Goal: Feedback & Contribution: Submit feedback/report problem

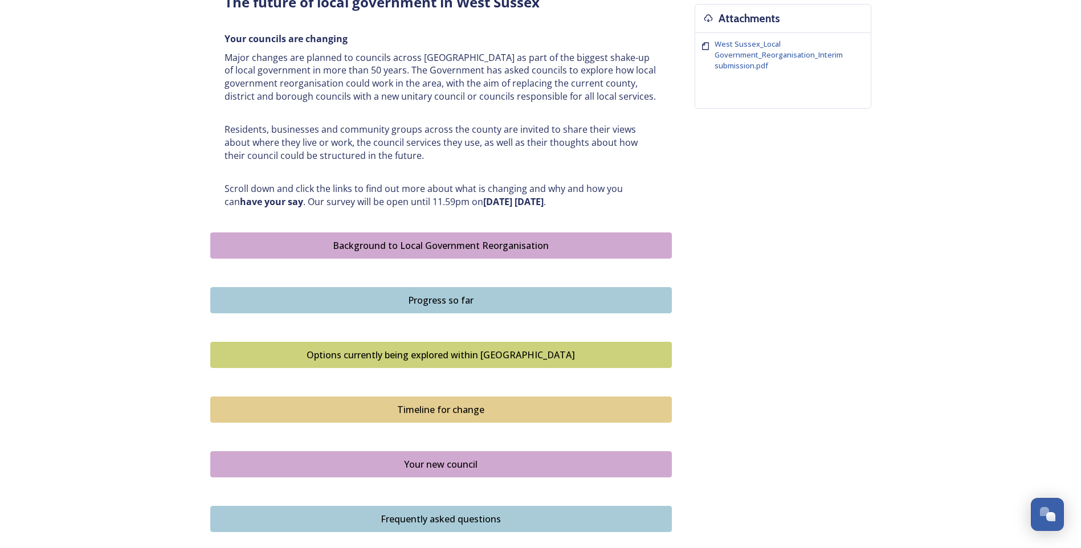
scroll to position [678, 0]
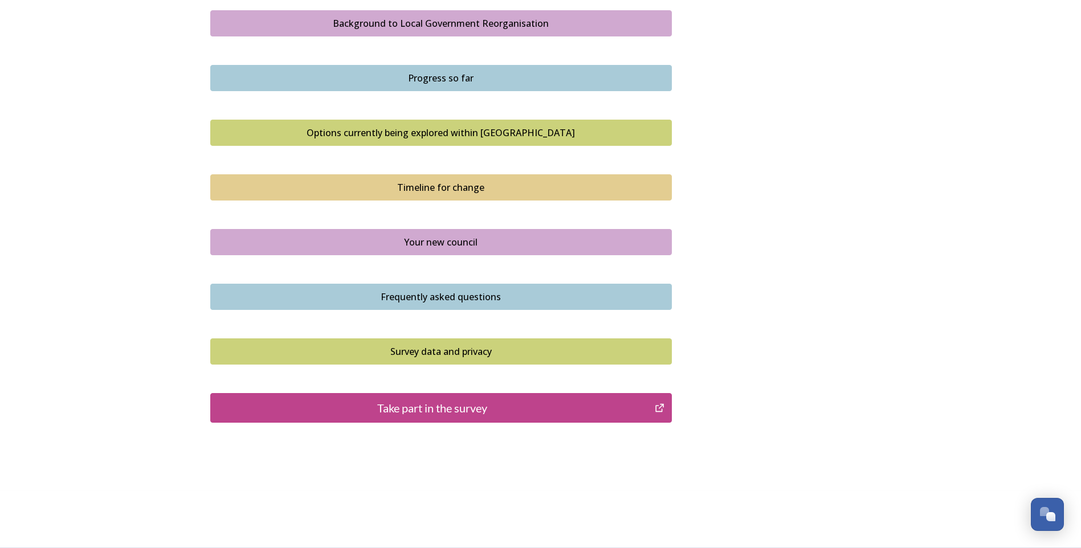
click at [427, 408] on div "Take part in the survey" at bounding box center [433, 408] width 433 height 17
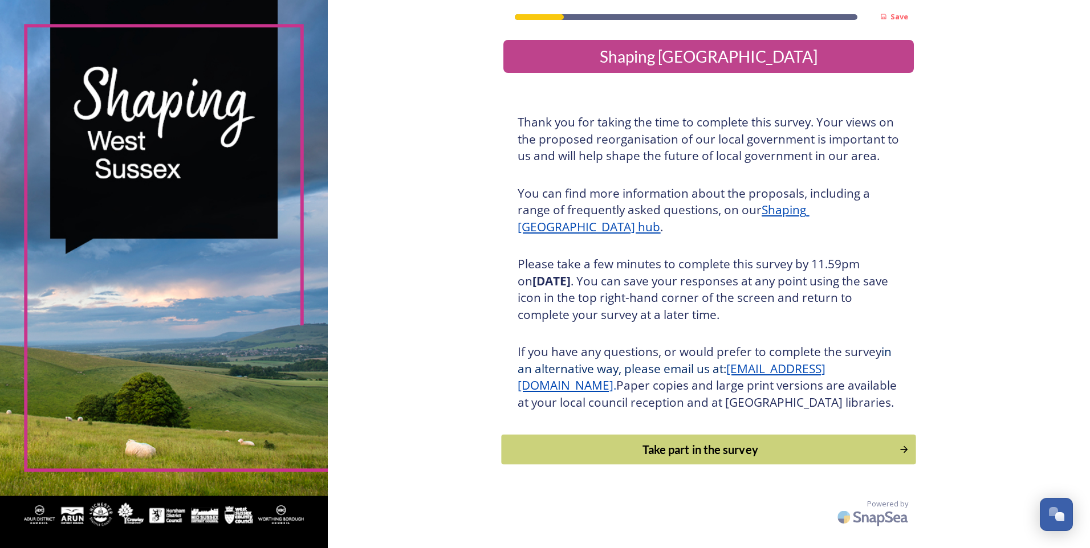
click at [747, 458] on div "Take part in the survey" at bounding box center [700, 449] width 385 height 17
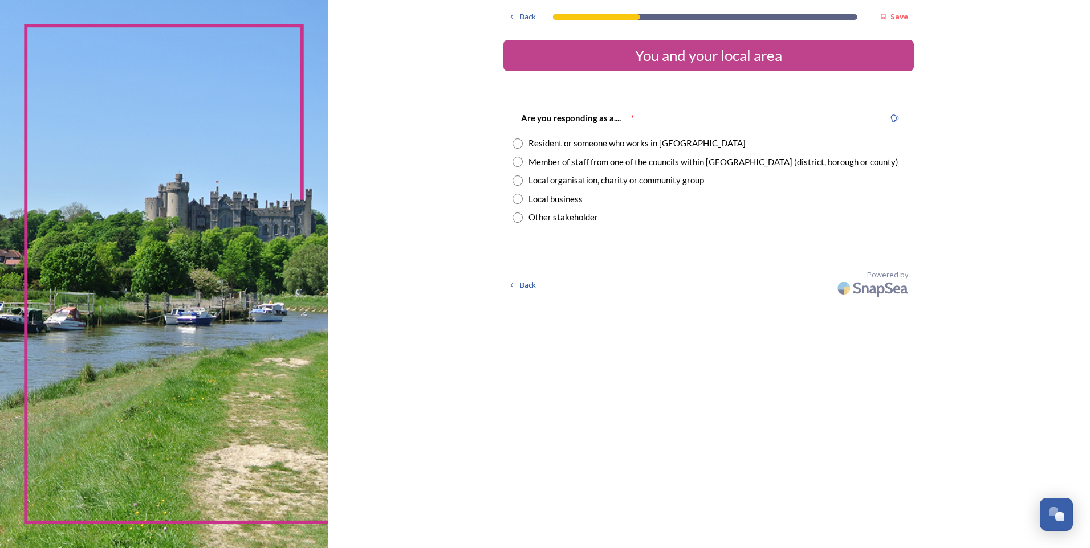
click at [519, 145] on input "radio" at bounding box center [517, 143] width 10 height 10
radio input "true"
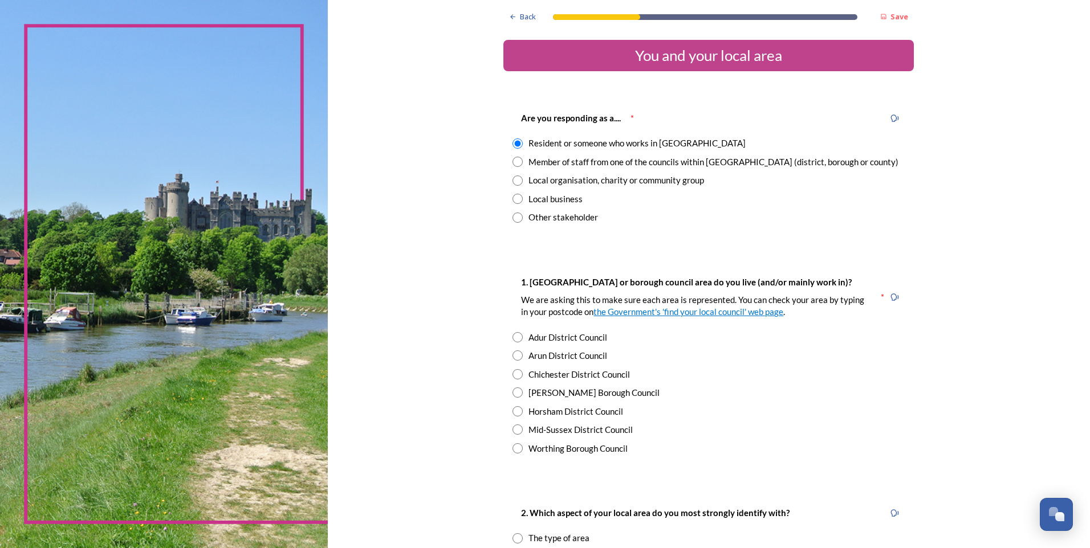
click at [515, 161] on input "radio" at bounding box center [517, 162] width 10 height 10
radio input "true"
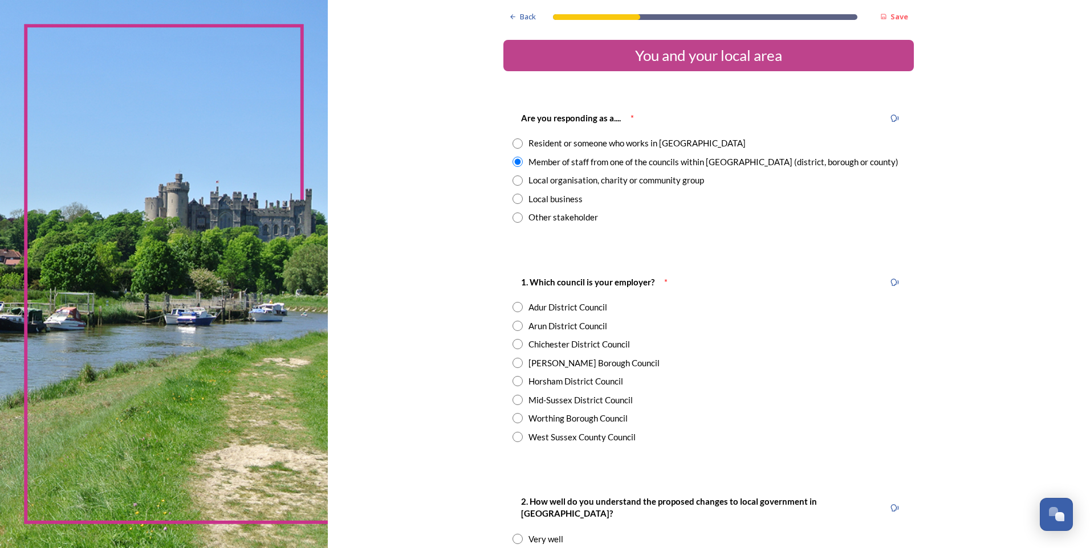
click at [516, 144] on input "radio" at bounding box center [517, 143] width 10 height 10
radio input "true"
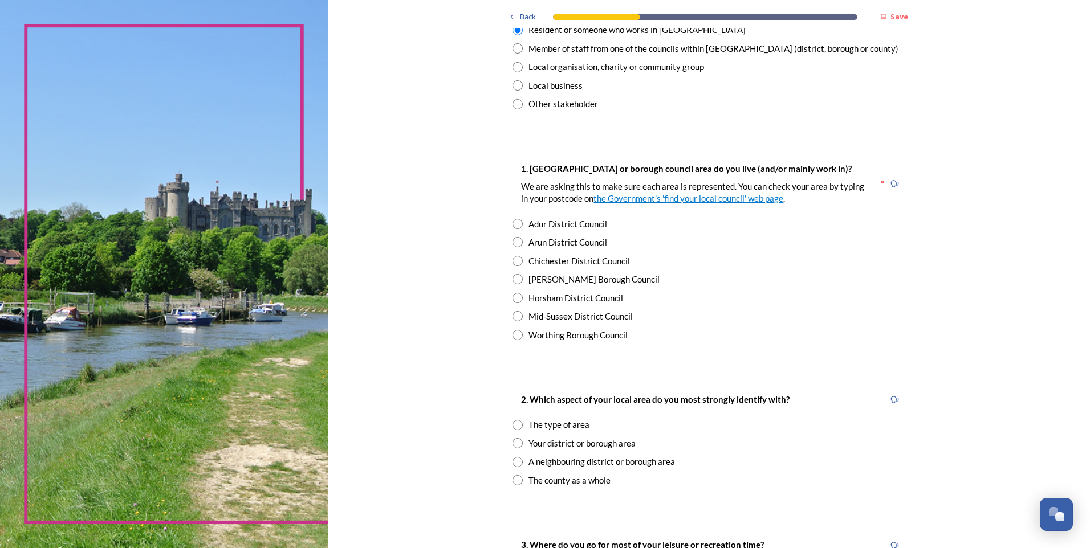
scroll to position [114, 0]
click at [512, 261] on input "radio" at bounding box center [517, 260] width 10 height 10
radio input "true"
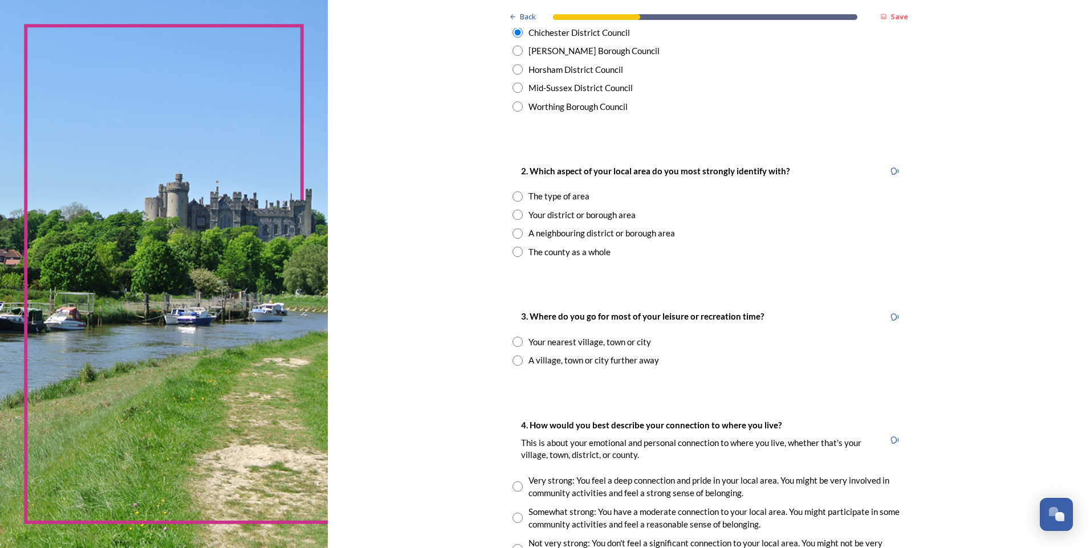
click at [515, 195] on input "radio" at bounding box center [517, 197] width 10 height 10
radio input "true"
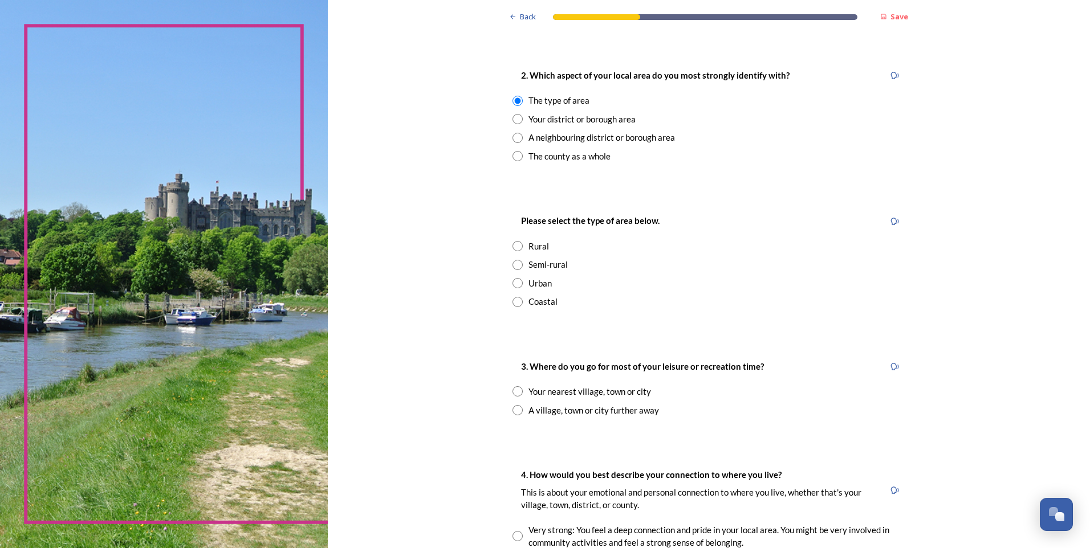
scroll to position [456, 0]
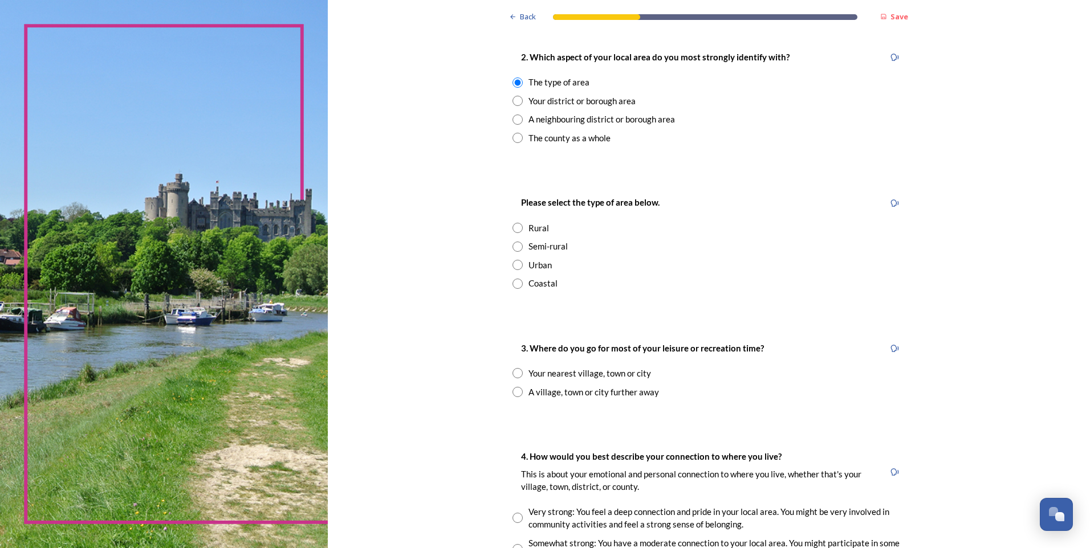
click at [513, 245] on input "radio" at bounding box center [517, 247] width 10 height 10
radio input "true"
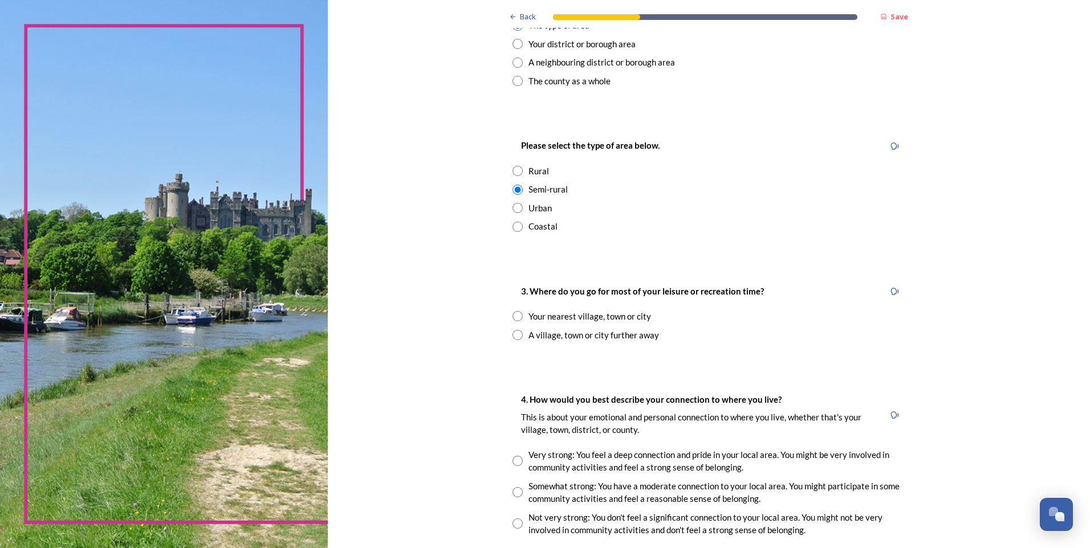
scroll to position [570, 0]
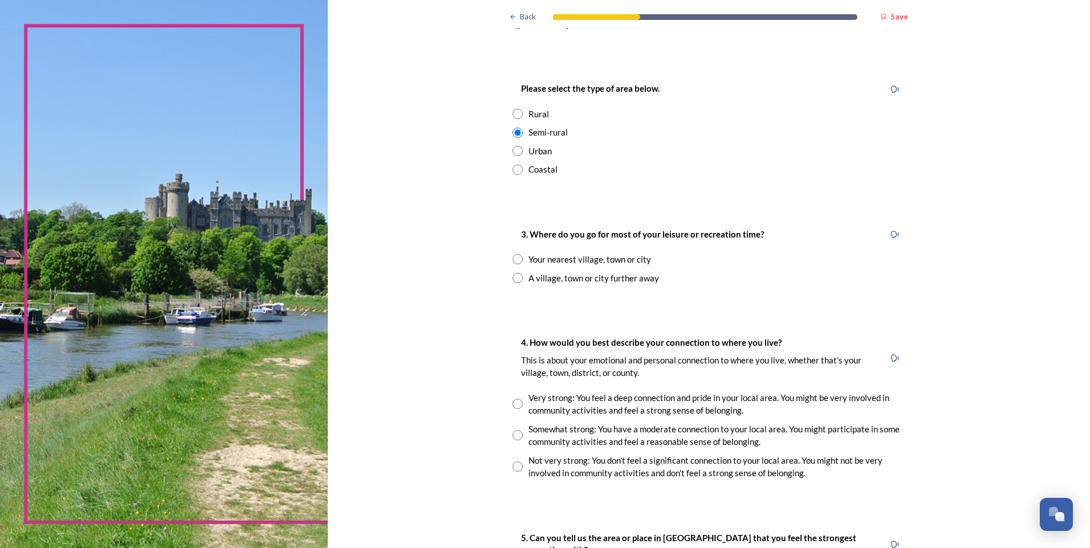
click at [512, 258] on input "radio" at bounding box center [517, 259] width 10 height 10
radio input "true"
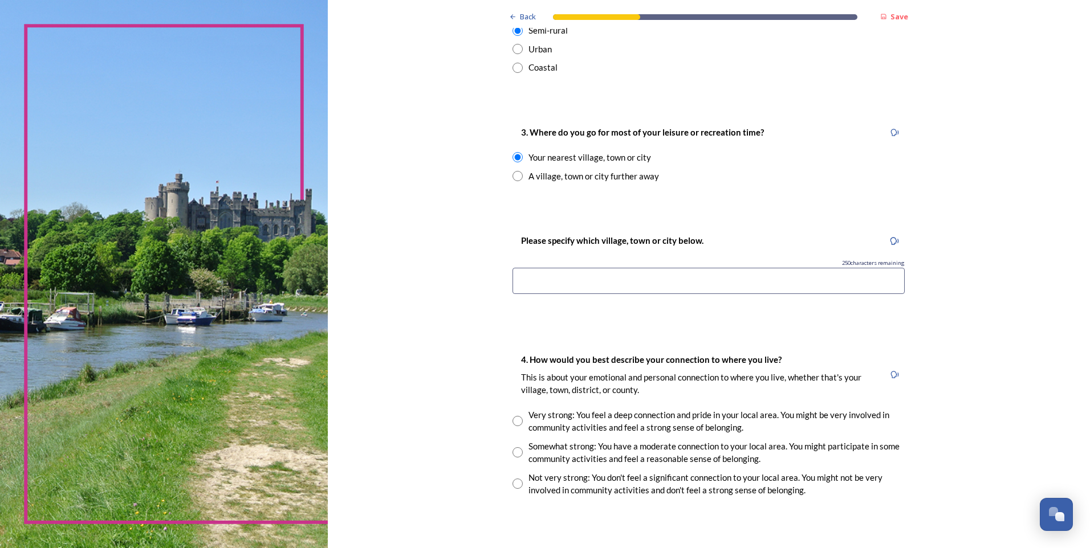
scroll to position [684, 0]
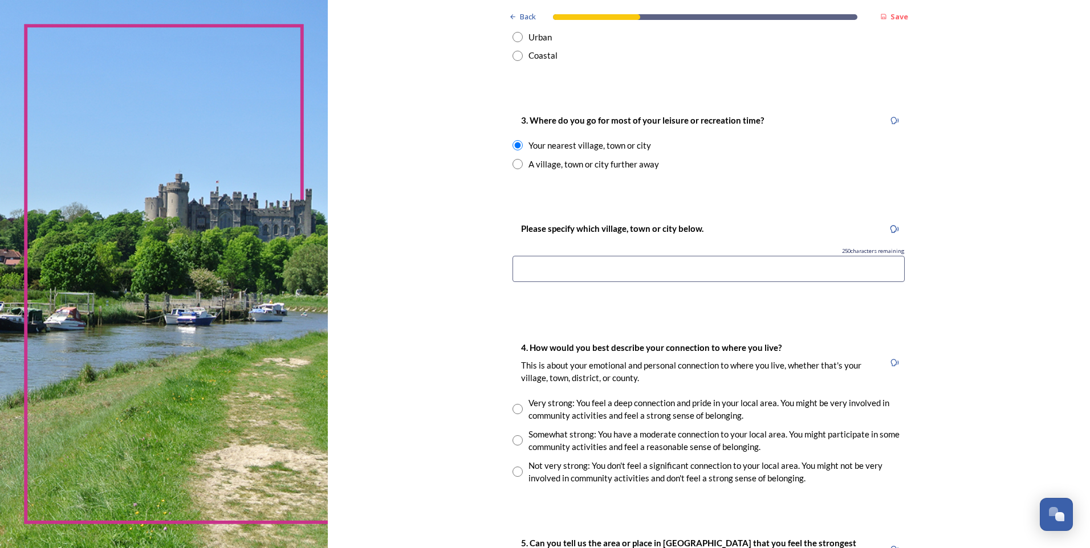
click at [535, 273] on input at bounding box center [708, 269] width 392 height 26
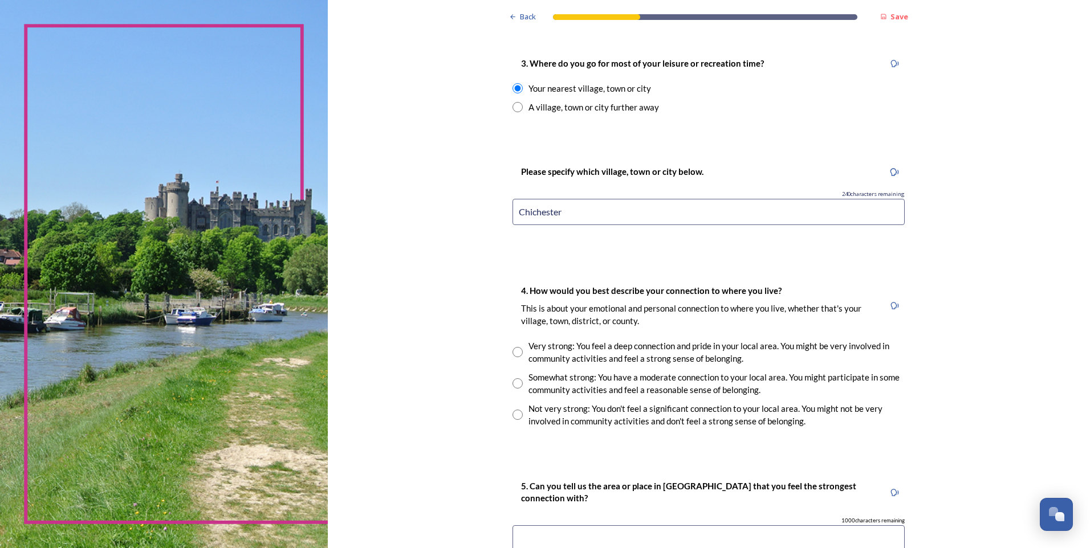
scroll to position [798, 0]
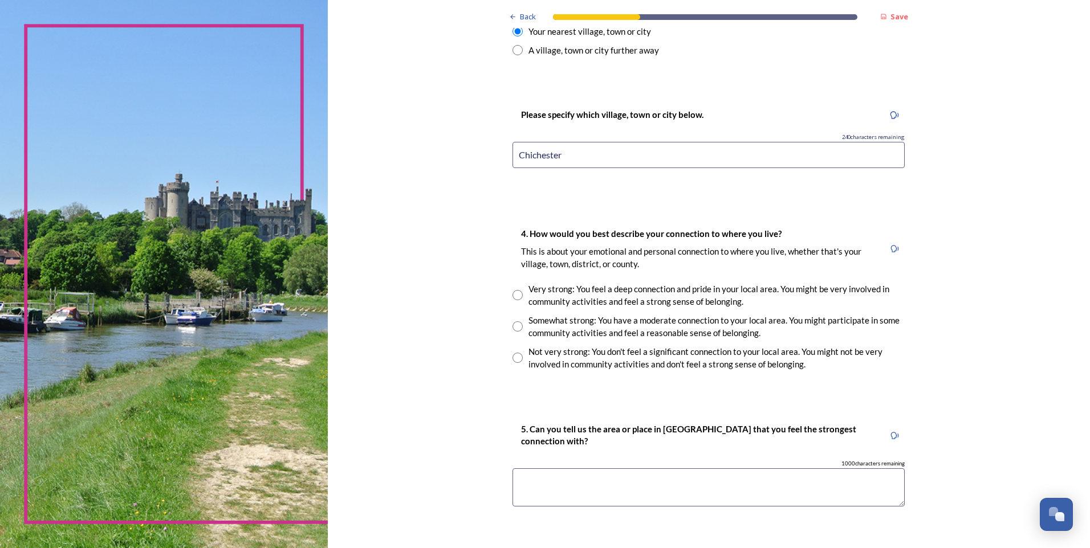
type input "Chichester"
click at [514, 296] on input "radio" at bounding box center [517, 295] width 10 height 10
radio input "true"
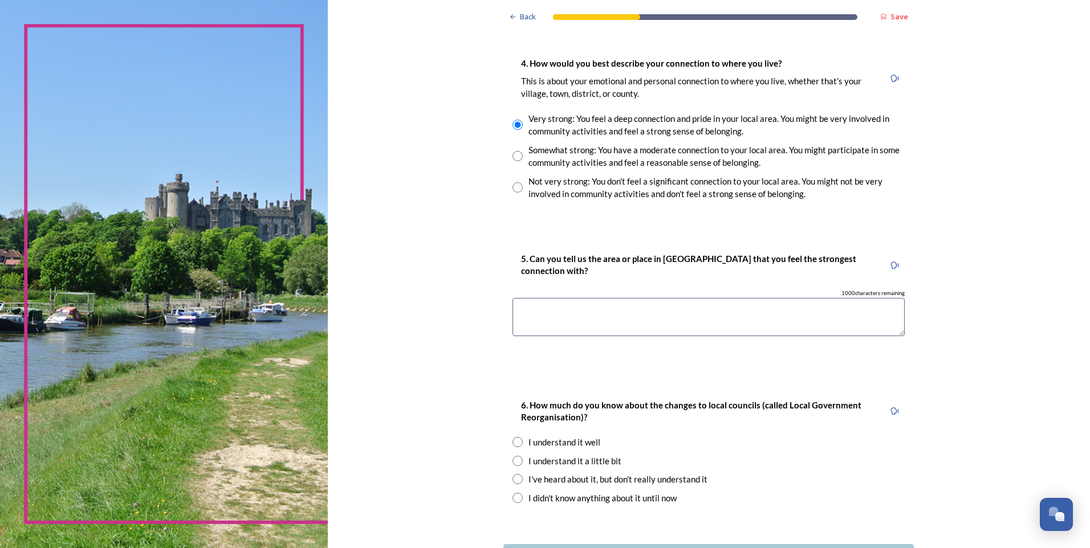
scroll to position [969, 0]
click at [560, 312] on textarea at bounding box center [708, 317] width 392 height 38
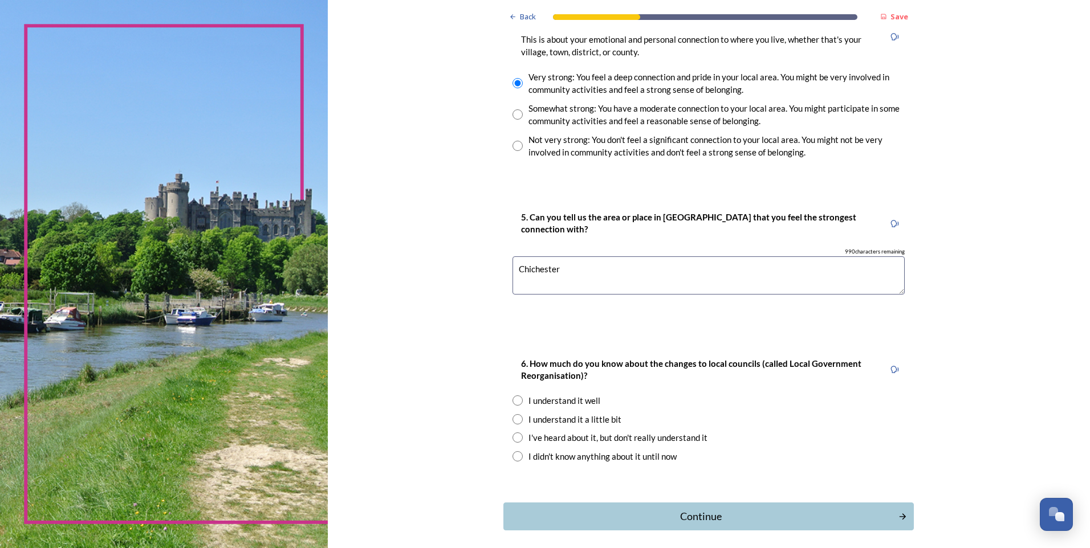
scroll to position [1058, 0]
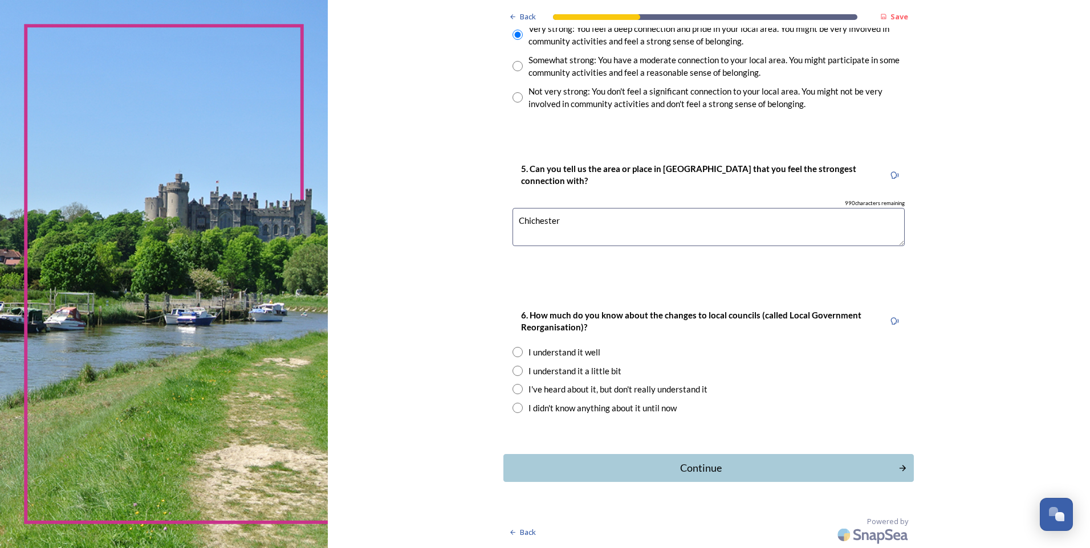
type textarea "Chichester"
click at [512, 353] on input "radio" at bounding box center [517, 352] width 10 height 10
radio input "true"
click at [697, 465] on div "Continue" at bounding box center [701, 468] width 386 height 15
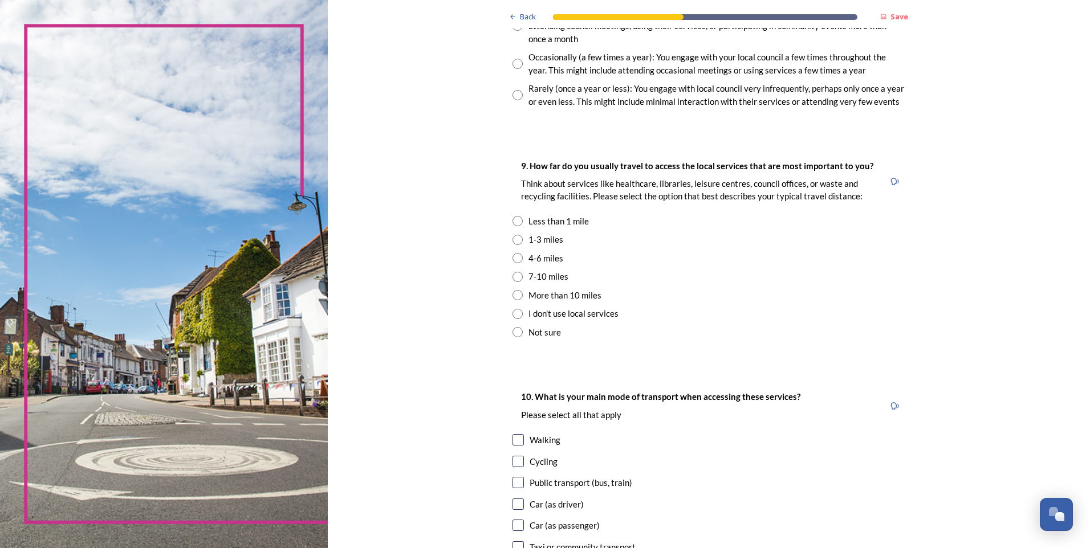
scroll to position [730, 0]
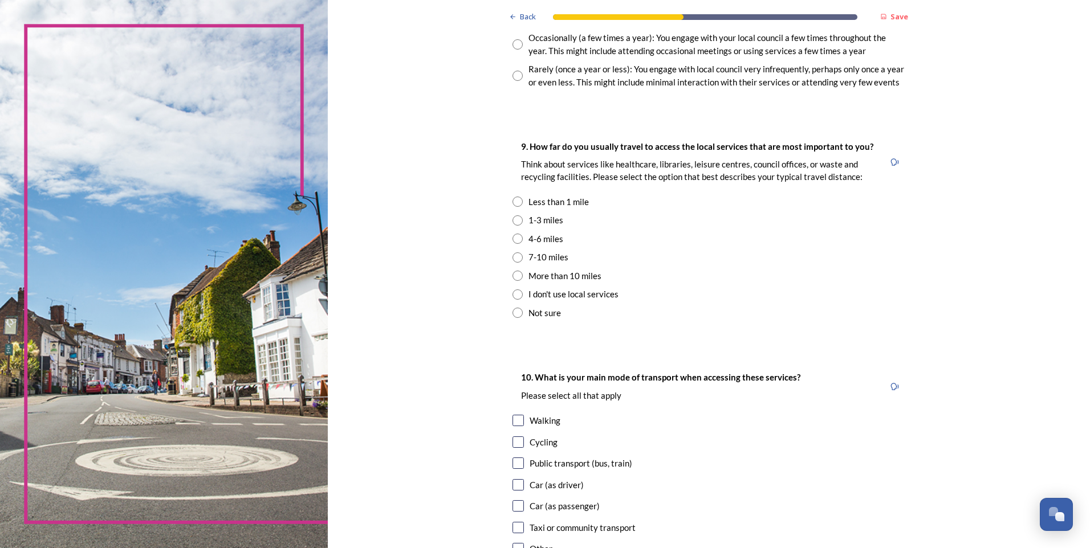
click at [513, 222] on input "radio" at bounding box center [517, 220] width 10 height 10
radio input "true"
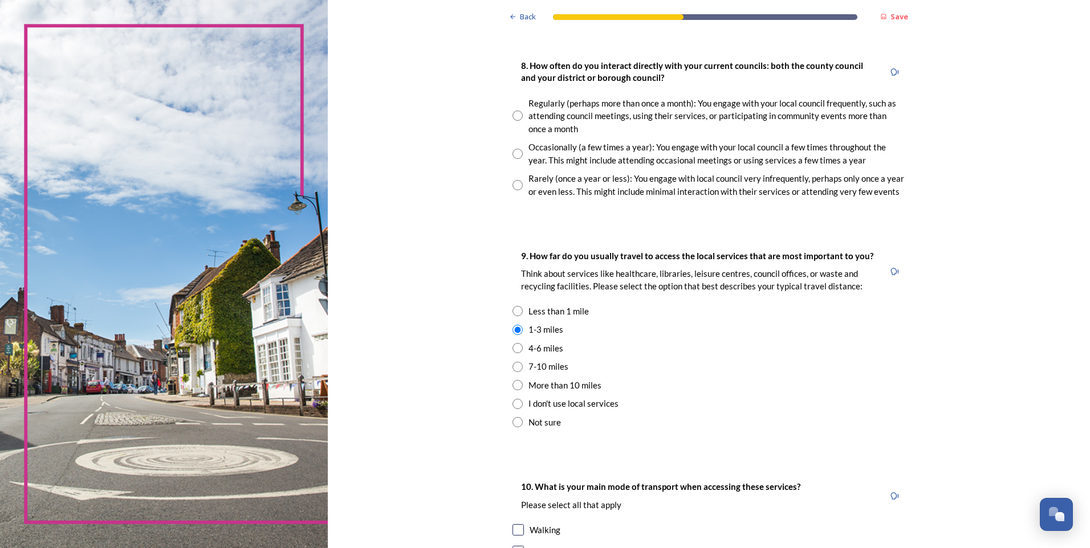
scroll to position [616, 0]
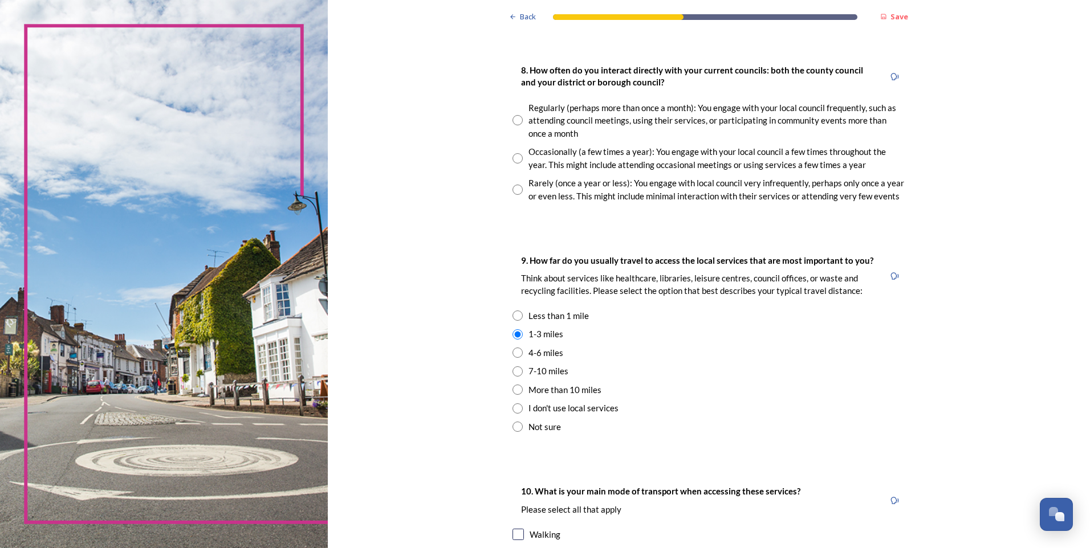
click at [516, 157] on input "radio" at bounding box center [517, 158] width 10 height 10
radio input "true"
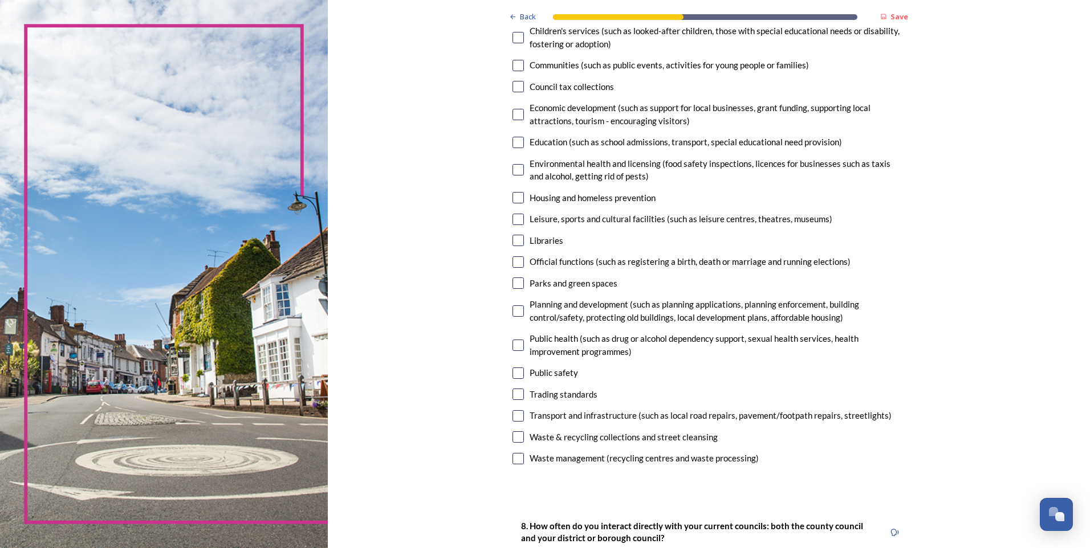
scroll to position [155, 0]
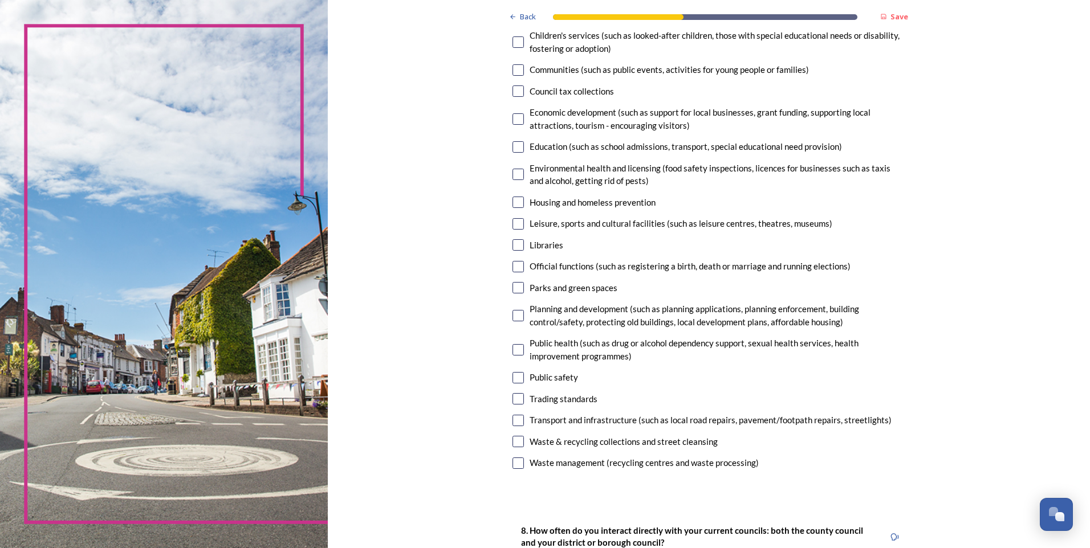
click at [512, 225] on input "checkbox" at bounding box center [517, 223] width 11 height 11
checkbox input "true"
click at [515, 148] on input "checkbox" at bounding box center [517, 146] width 11 height 11
checkbox input "true"
click at [514, 315] on input "checkbox" at bounding box center [517, 315] width 11 height 11
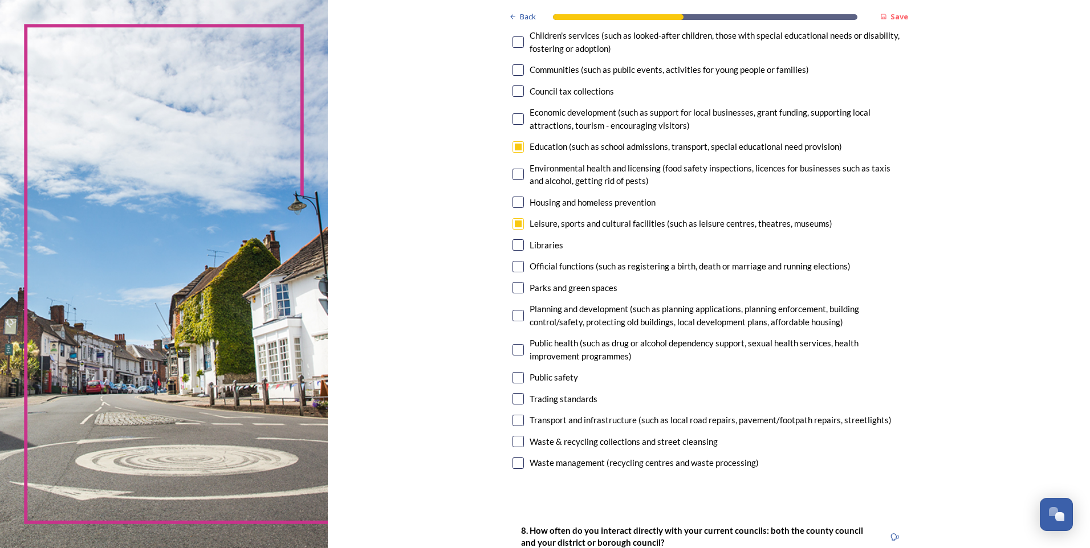
checkbox input "true"
click at [517, 421] on input "checkbox" at bounding box center [517, 420] width 11 height 11
checkbox input "true"
click at [514, 445] on input "checkbox" at bounding box center [517, 441] width 11 height 11
checkbox input "true"
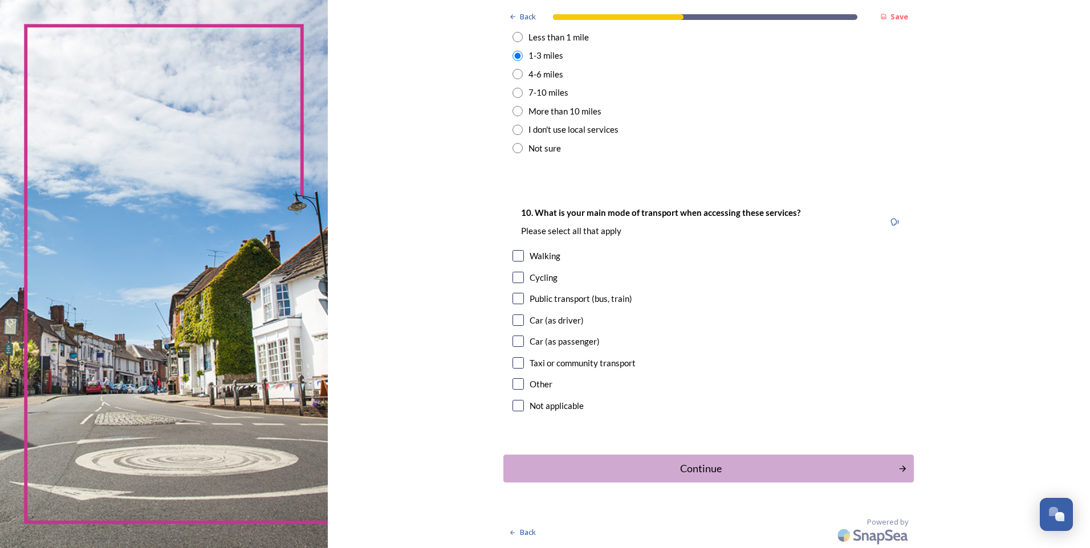
scroll to position [895, 0]
click at [516, 256] on input "checkbox" at bounding box center [517, 255] width 11 height 11
checkbox input "true"
click at [766, 467] on div "Continue" at bounding box center [701, 468] width 386 height 15
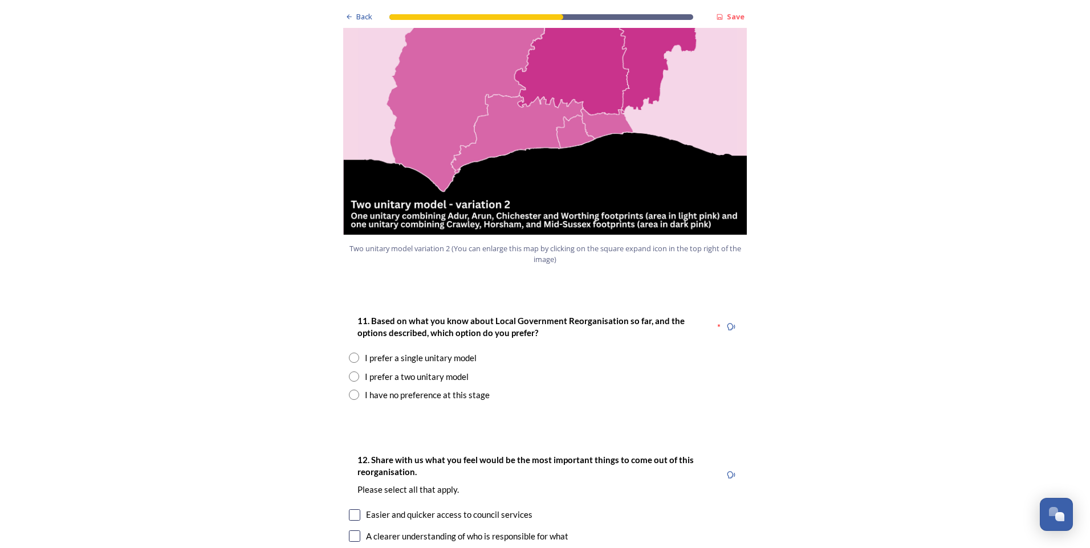
scroll to position [1289, 0]
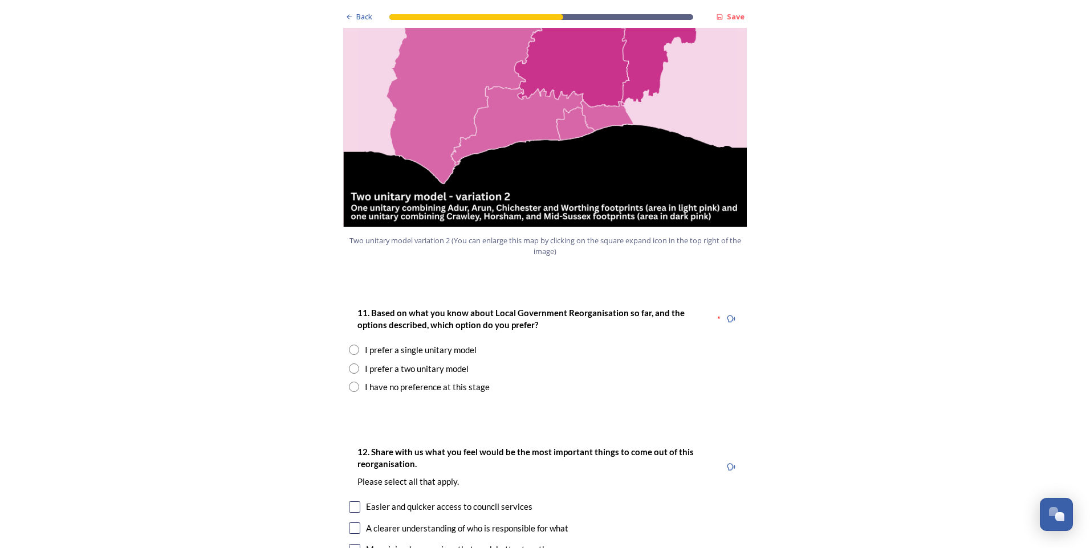
click at [349, 345] on input "radio" at bounding box center [354, 350] width 10 height 10
radio input "true"
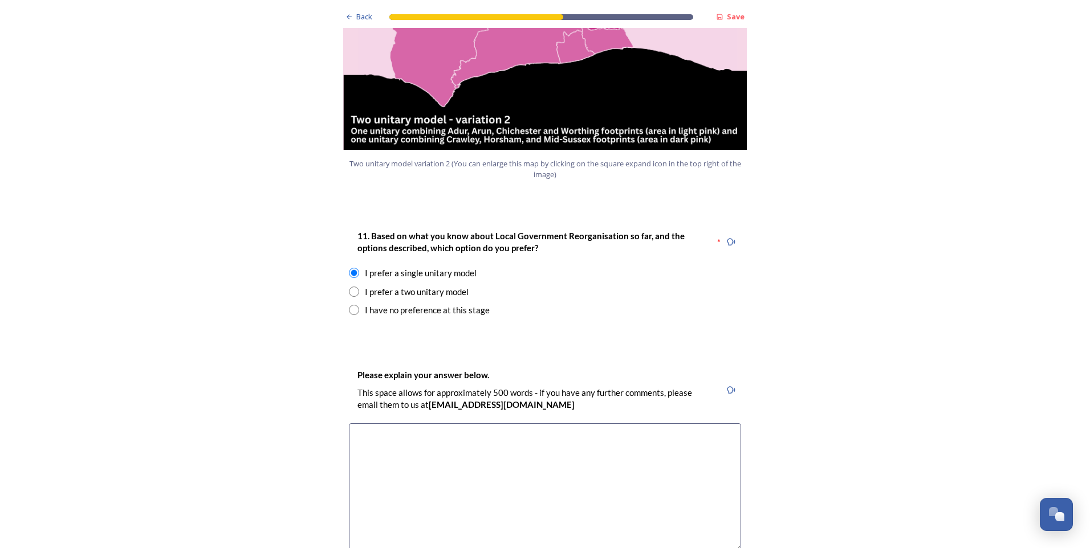
scroll to position [1346, 0]
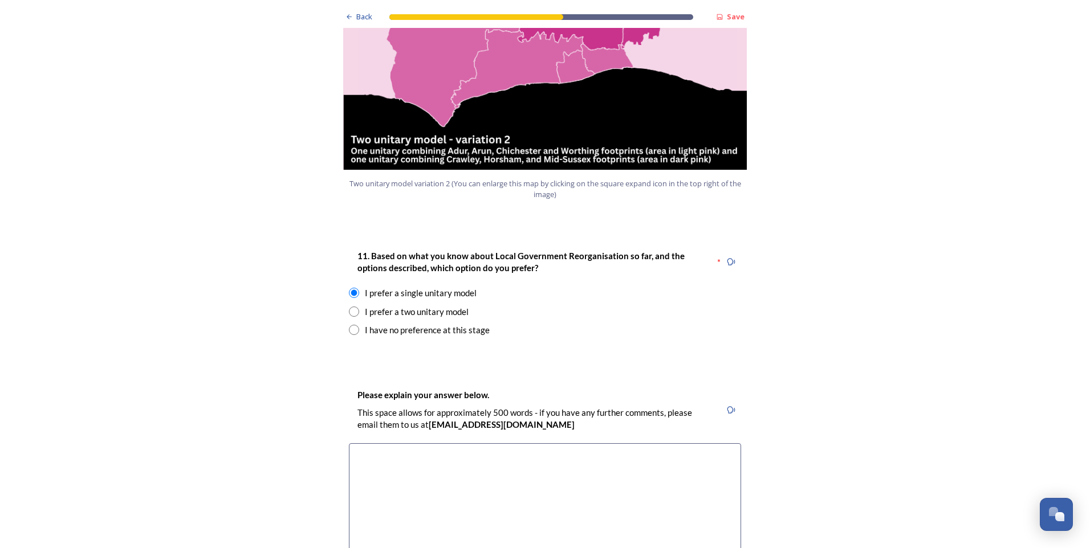
click at [398, 443] on textarea at bounding box center [545, 507] width 392 height 128
drag, startPoint x: 487, startPoint y: 221, endPoint x: 614, endPoint y: 224, distance: 127.1
click at [614, 251] on strong "11. Based on what you know about Local Government Reorganisation so far, and th…" at bounding box center [521, 262] width 329 height 22
drag, startPoint x: 614, startPoint y: 224, endPoint x: 598, endPoint y: 221, distance: 16.8
copy strong "Local Government Reorganisation"
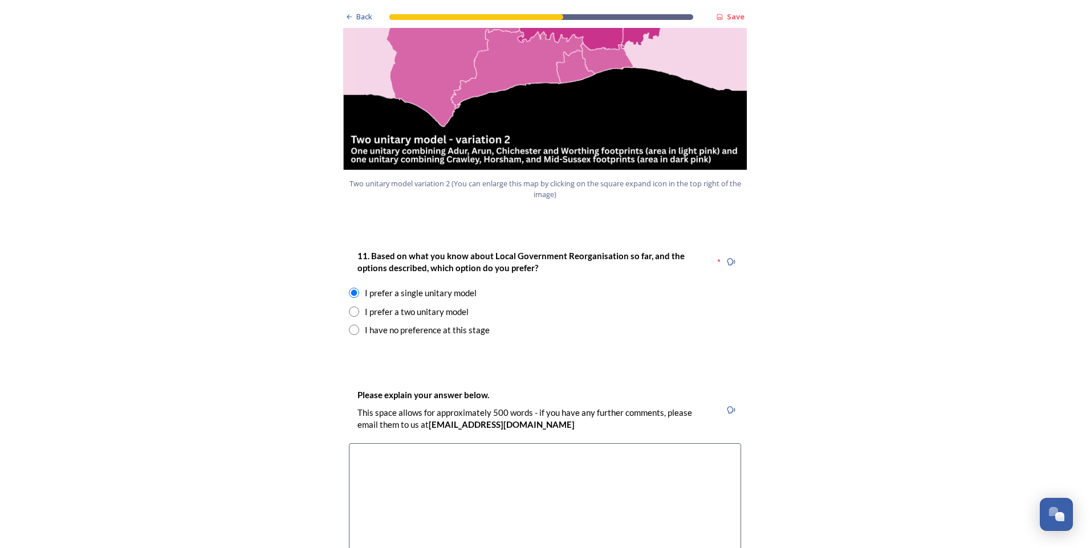
click at [384, 443] on textarea at bounding box center [545, 507] width 392 height 128
paste textarea "Local Government Reorganisation"
type textarea "Local Government Reorganisation is about making things clearer for residents. I…"
click at [398, 305] on div "I prefer a two unitary model" at bounding box center [417, 311] width 104 height 13
radio input "false"
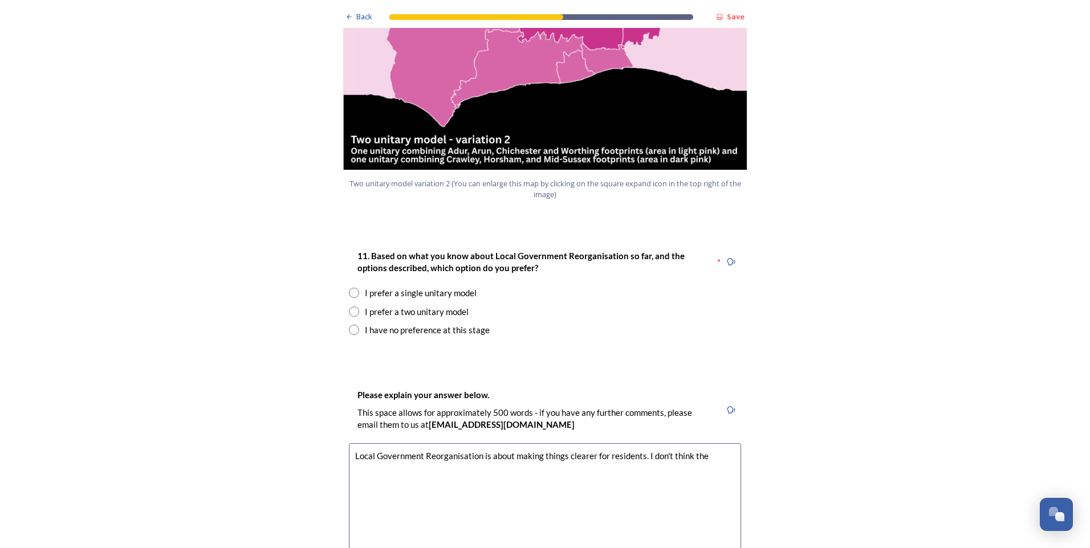
radio input "true"
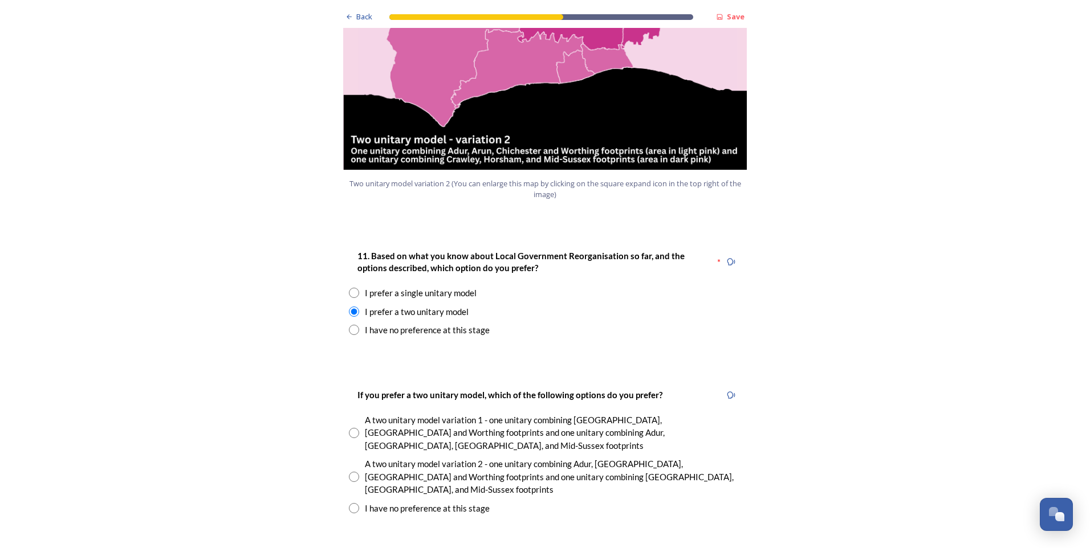
click at [349, 288] on input "radio" at bounding box center [354, 293] width 10 height 10
radio input "true"
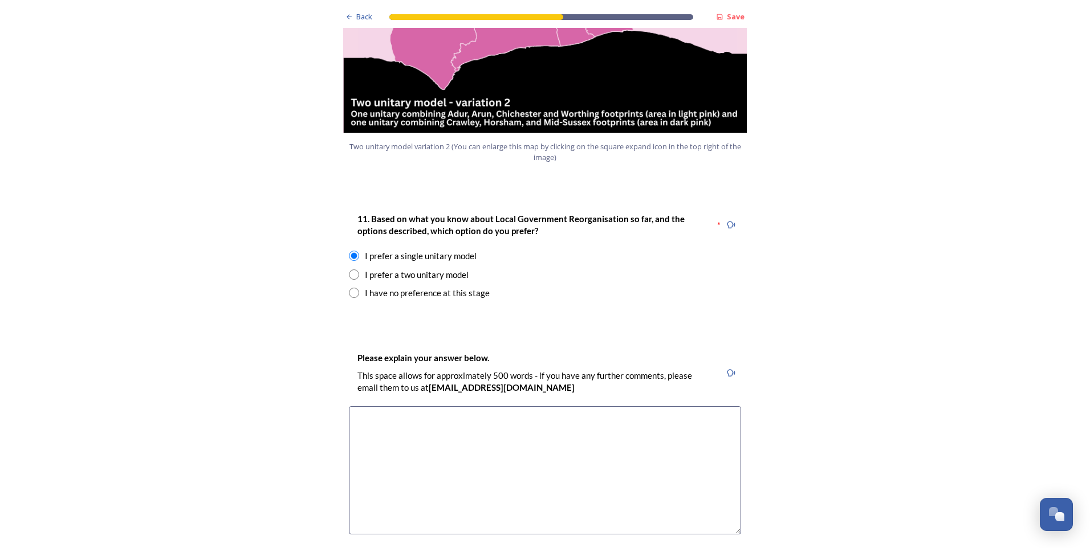
scroll to position [1403, 0]
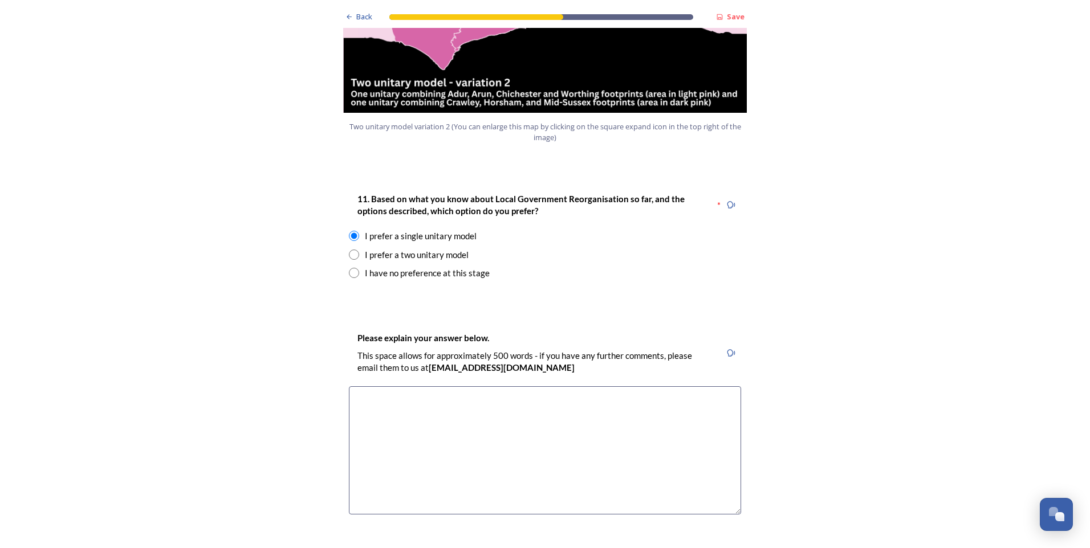
click at [386, 386] on textarea at bounding box center [545, 450] width 392 height 128
paste textarea "Local Government Reorganisation"
type textarea "Local Government Reorganisation is all about"
drag, startPoint x: 470, startPoint y: 223, endPoint x: 396, endPoint y: 221, distance: 74.1
click at [396, 249] on div "I prefer a two unitary model" at bounding box center [545, 255] width 392 height 13
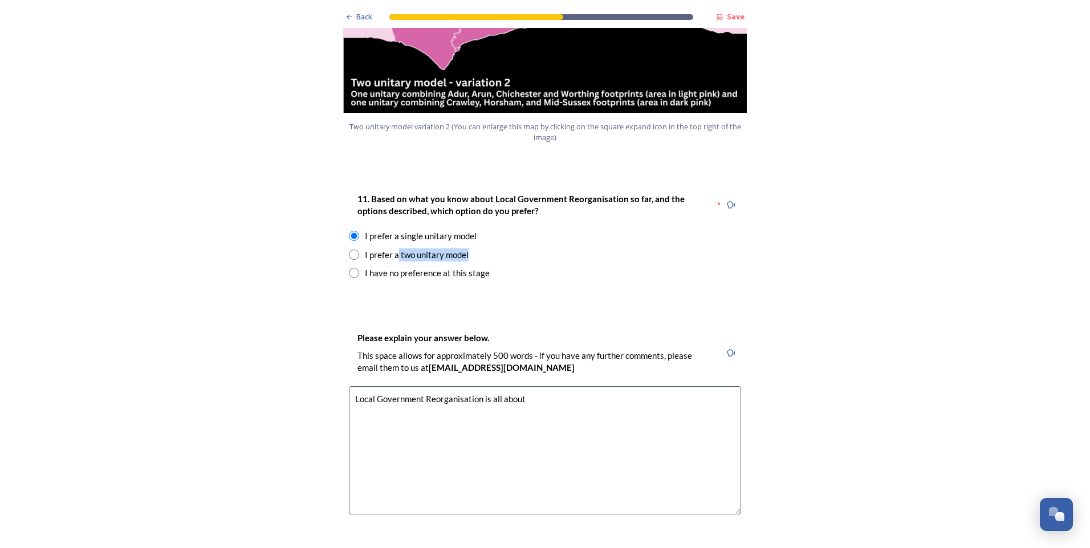
radio input "false"
radio input "true"
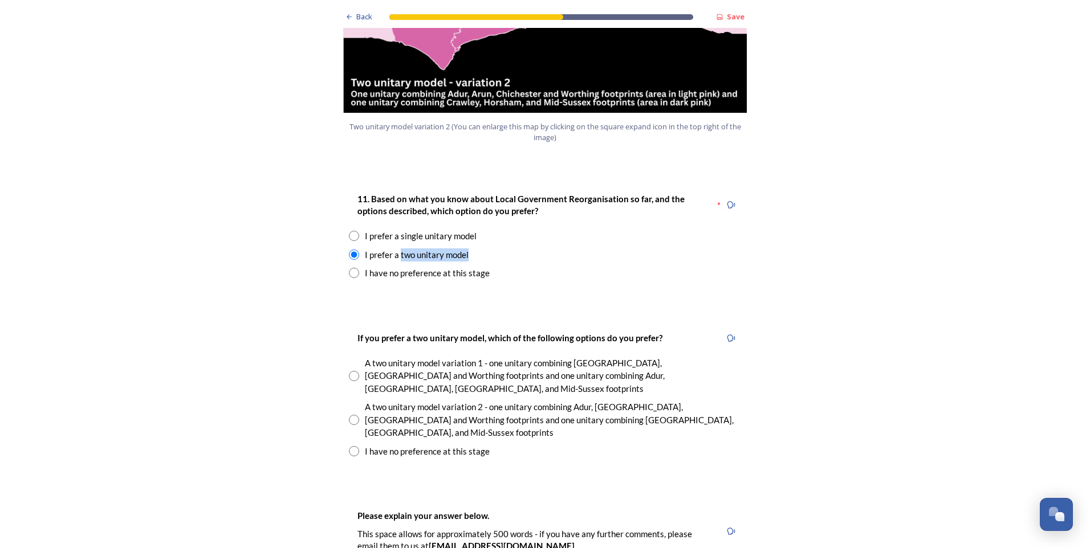
drag, startPoint x: 396, startPoint y: 221, endPoint x: 351, endPoint y: 203, distance: 48.6
click at [351, 231] on input "radio" at bounding box center [354, 236] width 10 height 10
radio input "true"
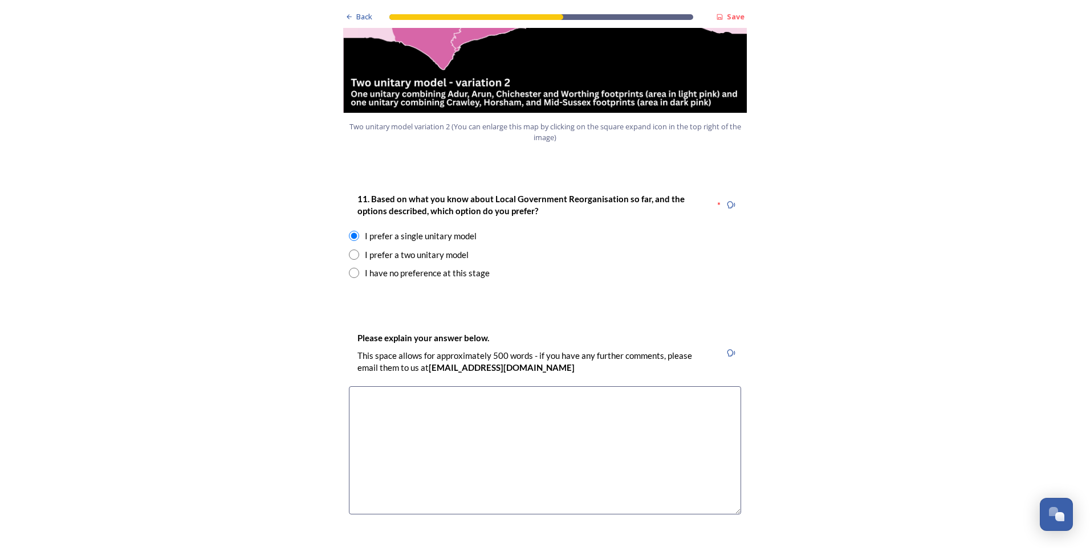
click at [394, 386] on textarea at bounding box center [545, 450] width 392 height 128
paste textarea "Local Government Reorganisation"
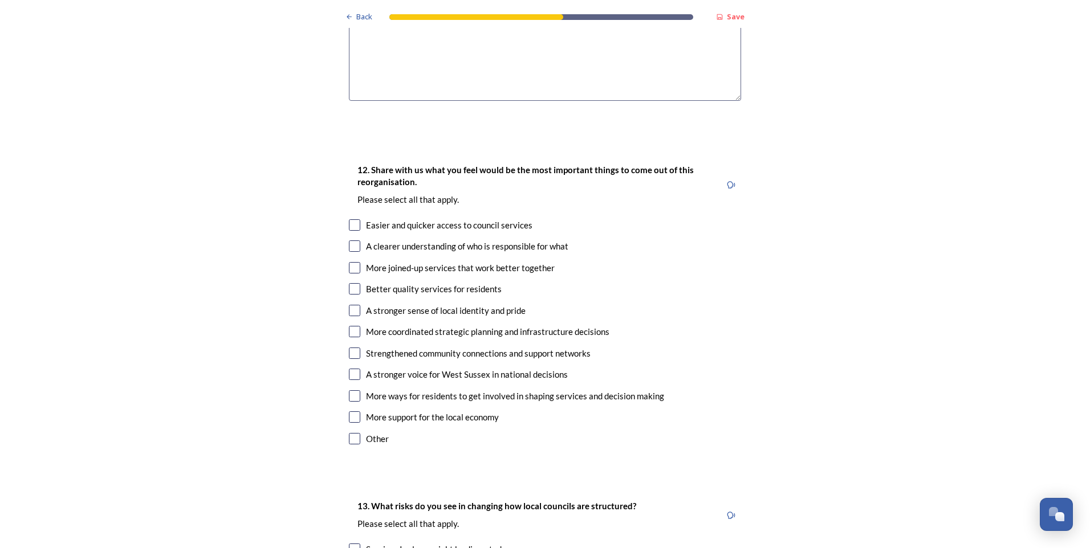
scroll to position [1820, 0]
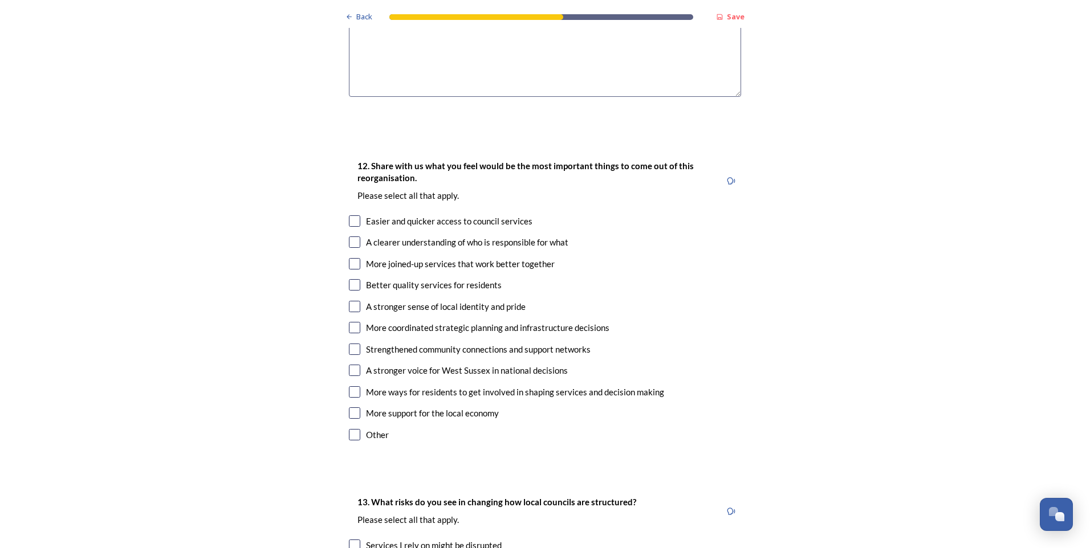
type textarea "Local Government Reorganisation is all about making things clearer for resident…"
click at [349, 258] on input "checkbox" at bounding box center [354, 263] width 11 height 11
checkbox input "true"
click at [349, 237] on input "checkbox" at bounding box center [354, 242] width 11 height 11
checkbox input "true"
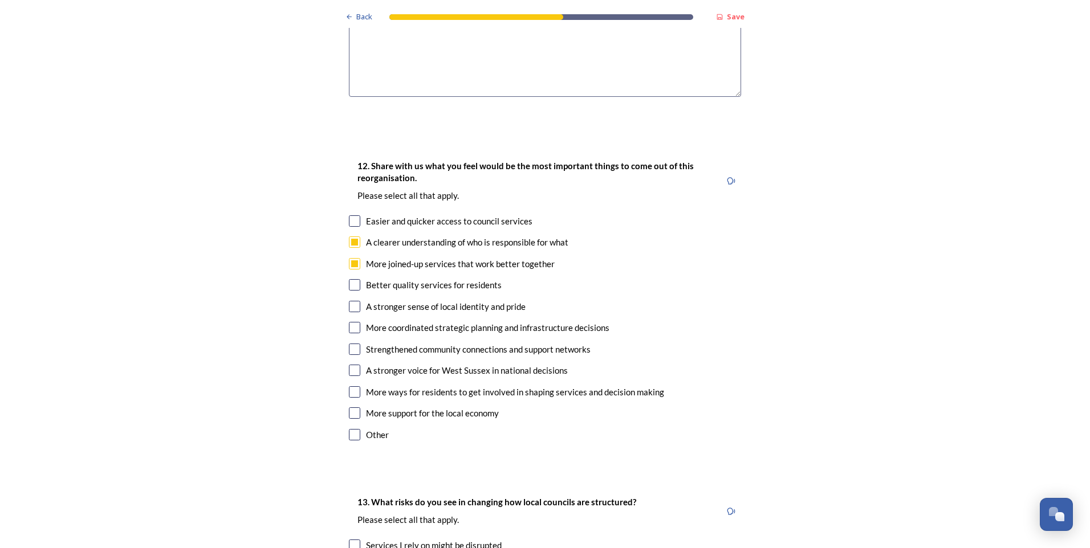
click at [349, 322] on input "checkbox" at bounding box center [354, 327] width 11 height 11
checkbox input "true"
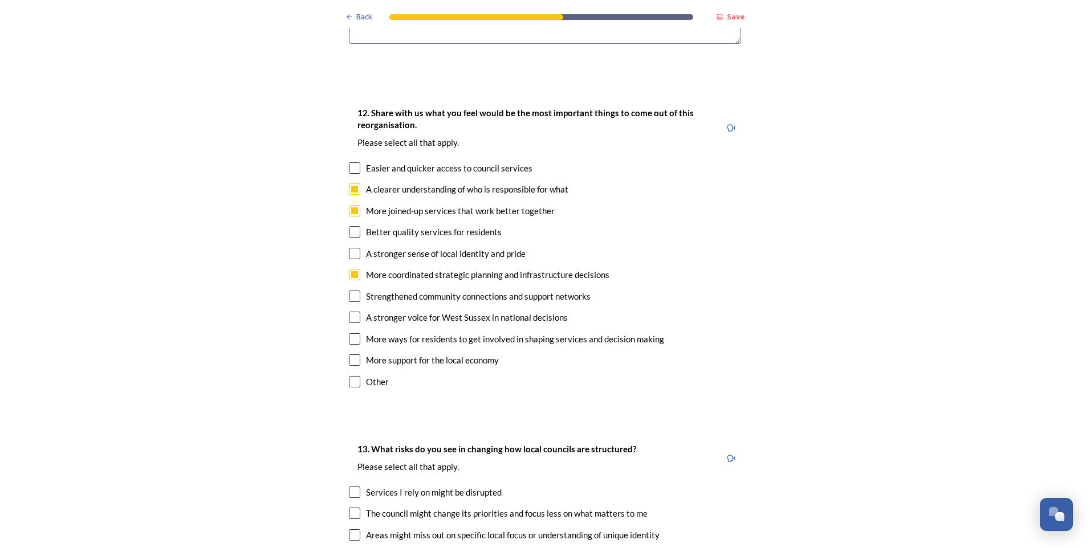
scroll to position [2048, 0]
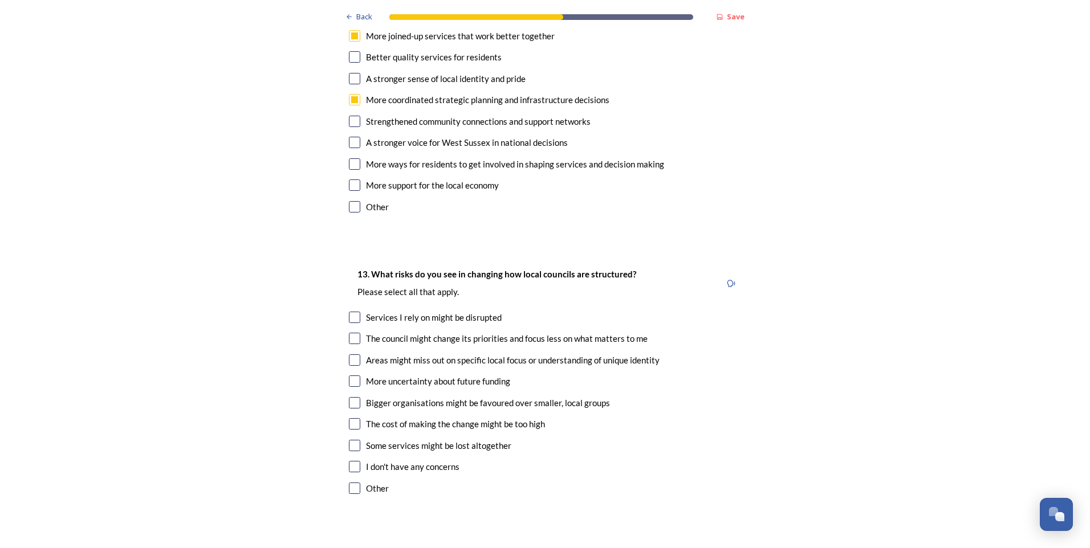
click at [351, 440] on input "checkbox" at bounding box center [354, 445] width 11 height 11
checkbox input "true"
click at [351, 355] on input "checkbox" at bounding box center [354, 360] width 11 height 11
checkbox input "true"
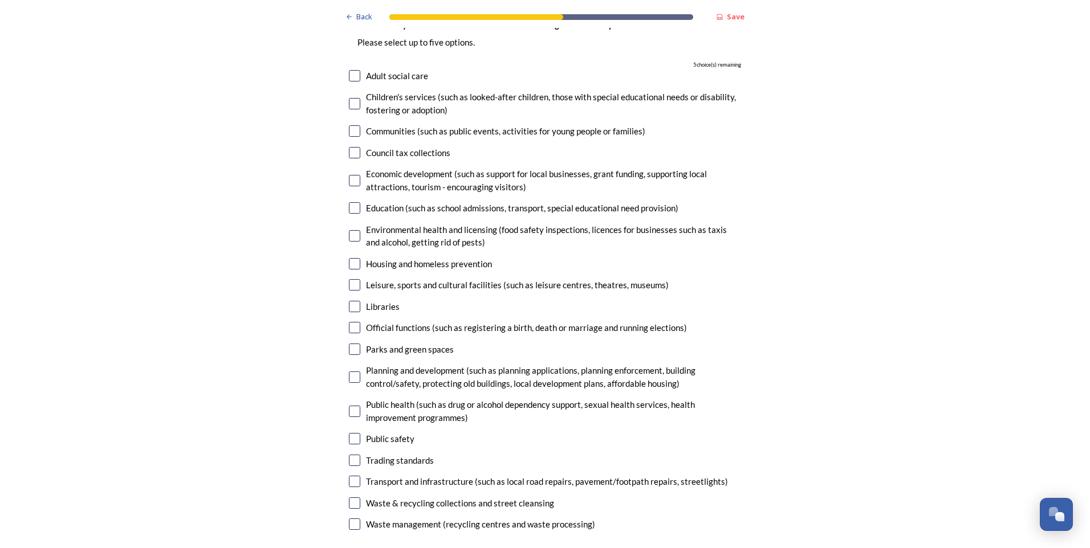
scroll to position [2608, 0]
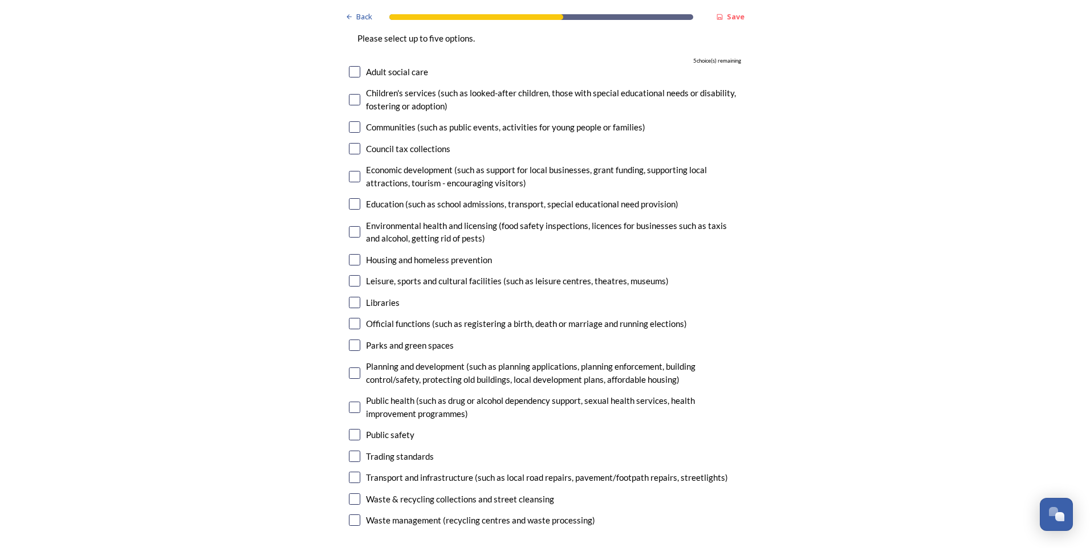
click at [351, 472] on input "checkbox" at bounding box center [354, 477] width 11 height 11
checkbox input "true"
click at [349, 368] on input "checkbox" at bounding box center [354, 373] width 11 height 11
checkbox input "true"
click at [349, 198] on input "checkbox" at bounding box center [354, 203] width 11 height 11
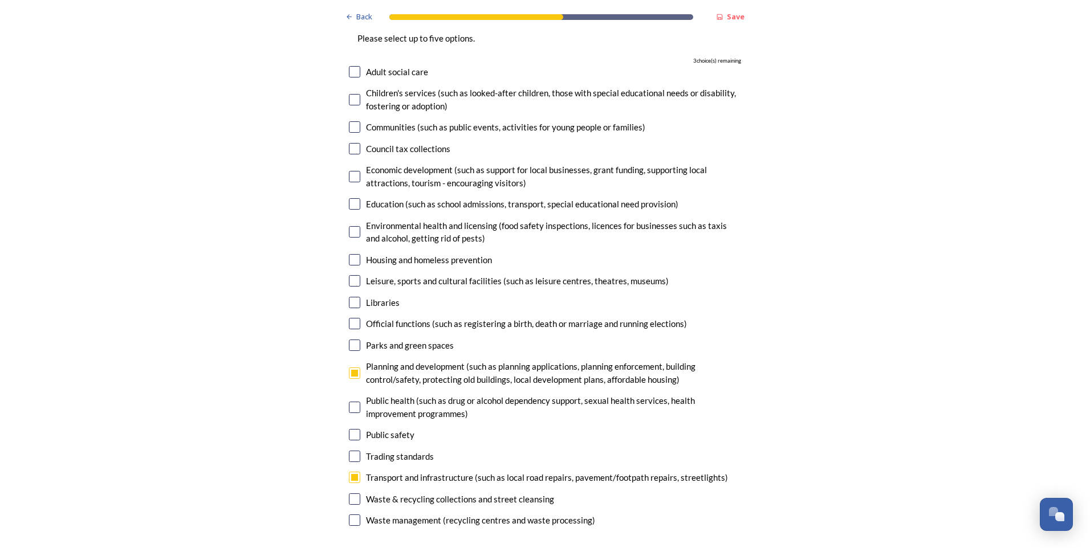
checkbox input "true"
click at [349, 171] on input "checkbox" at bounding box center [354, 176] width 11 height 11
checkbox input "true"
click at [352, 254] on input "checkbox" at bounding box center [354, 259] width 11 height 11
checkbox input "true"
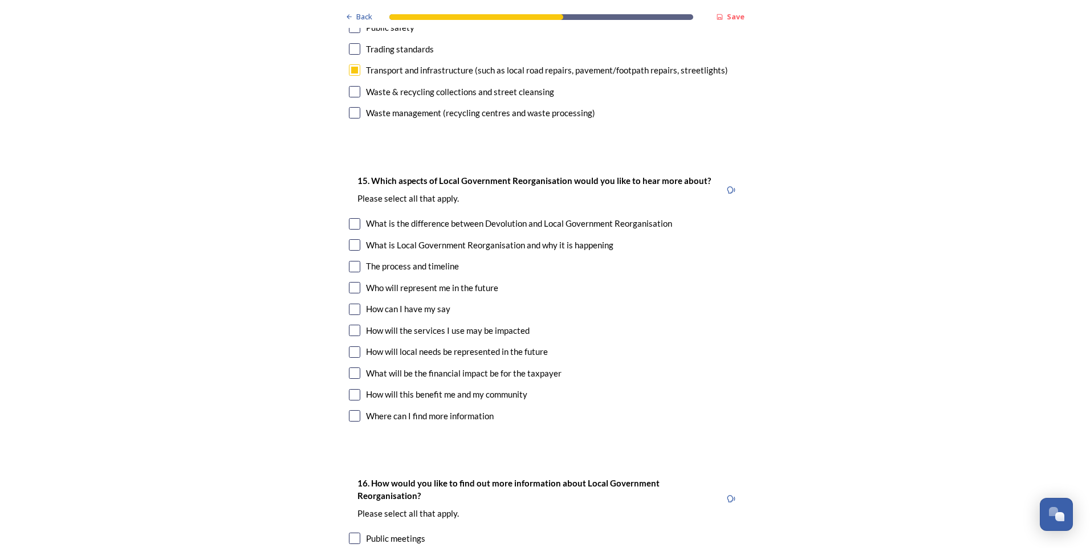
scroll to position [3020, 0]
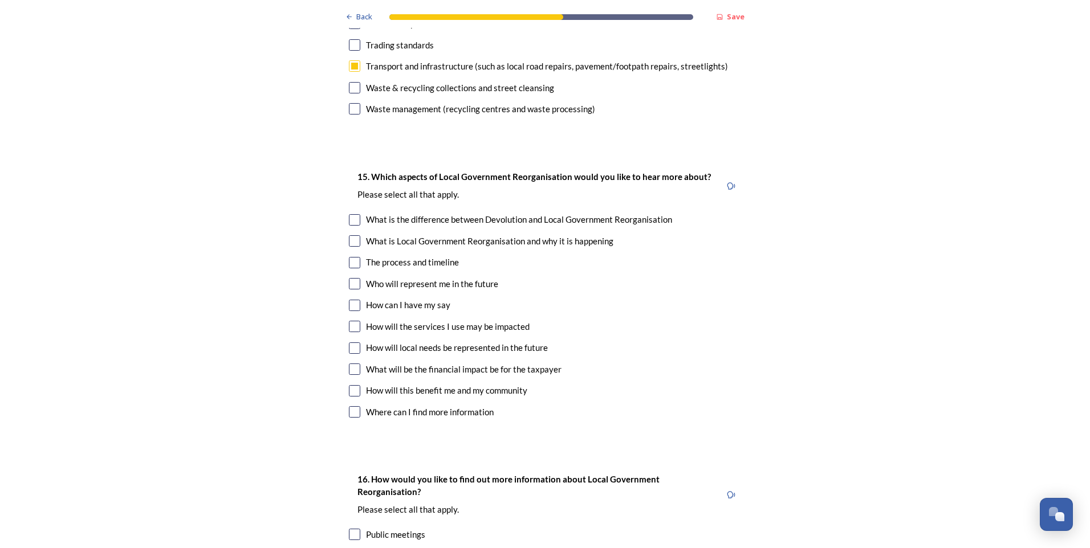
click at [351, 257] on input "checkbox" at bounding box center [354, 262] width 11 height 11
click at [349, 257] on input "checkbox" at bounding box center [354, 262] width 11 height 11
checkbox input "false"
click at [350, 278] on input "checkbox" at bounding box center [354, 283] width 11 height 11
checkbox input "true"
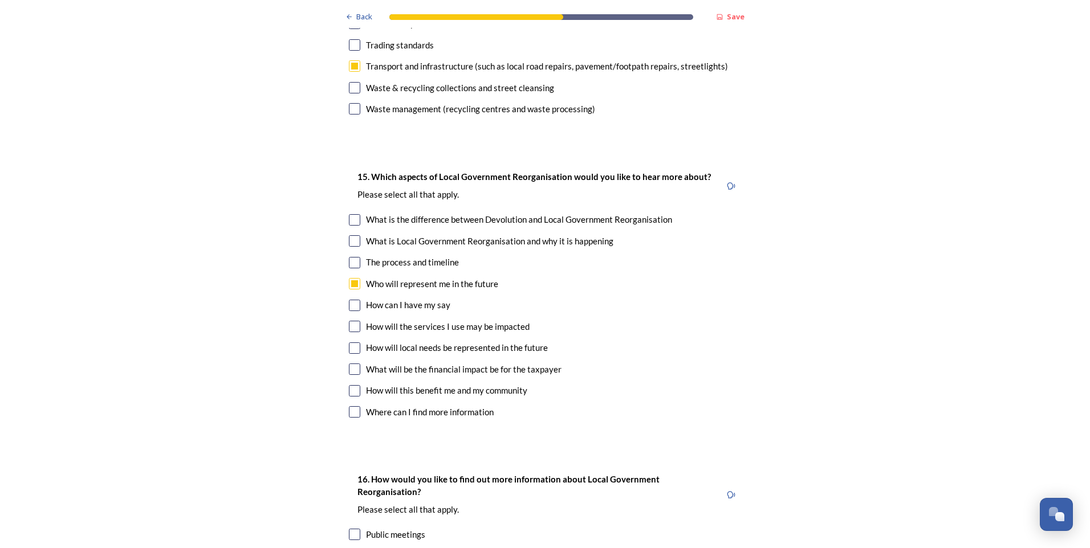
click at [352, 343] on input "checkbox" at bounding box center [354, 348] width 11 height 11
checkbox input "true"
click at [349, 385] on input "checkbox" at bounding box center [354, 390] width 11 height 11
checkbox input "true"
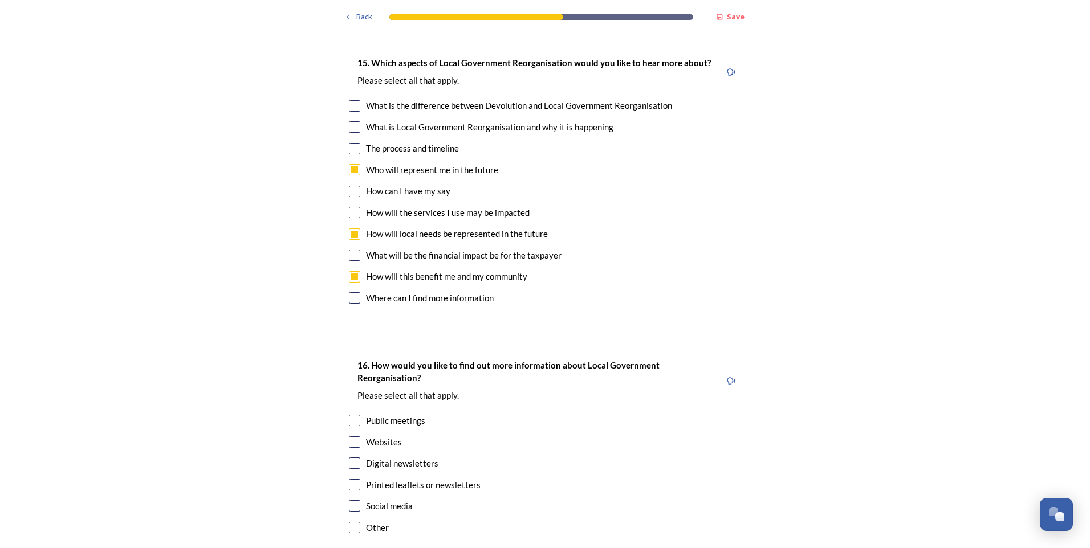
scroll to position [3191, 0]
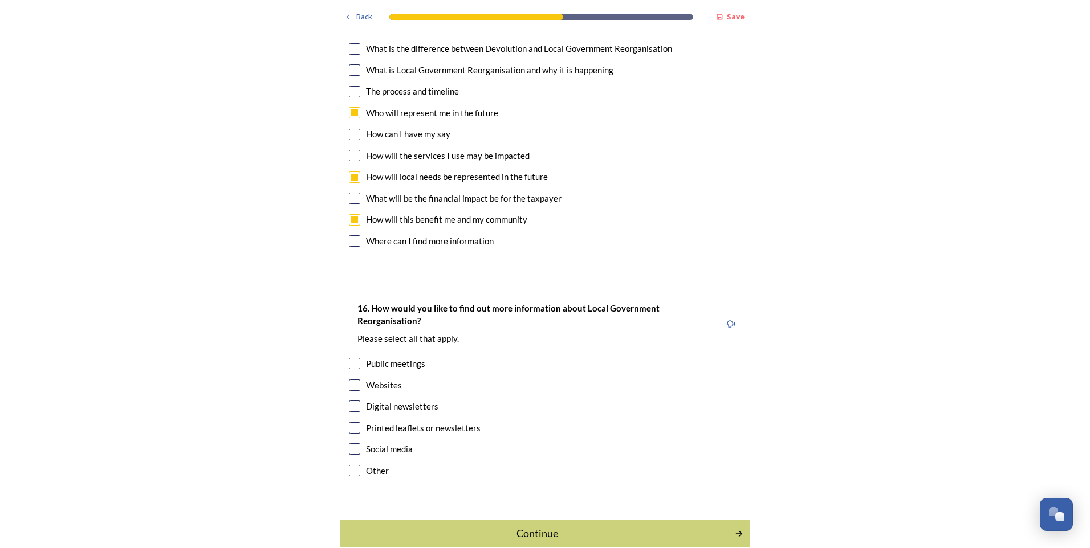
click at [355, 401] on input "checkbox" at bounding box center [354, 406] width 11 height 11
checkbox input "true"
click at [543, 526] on div "Continue" at bounding box center [537, 533] width 386 height 15
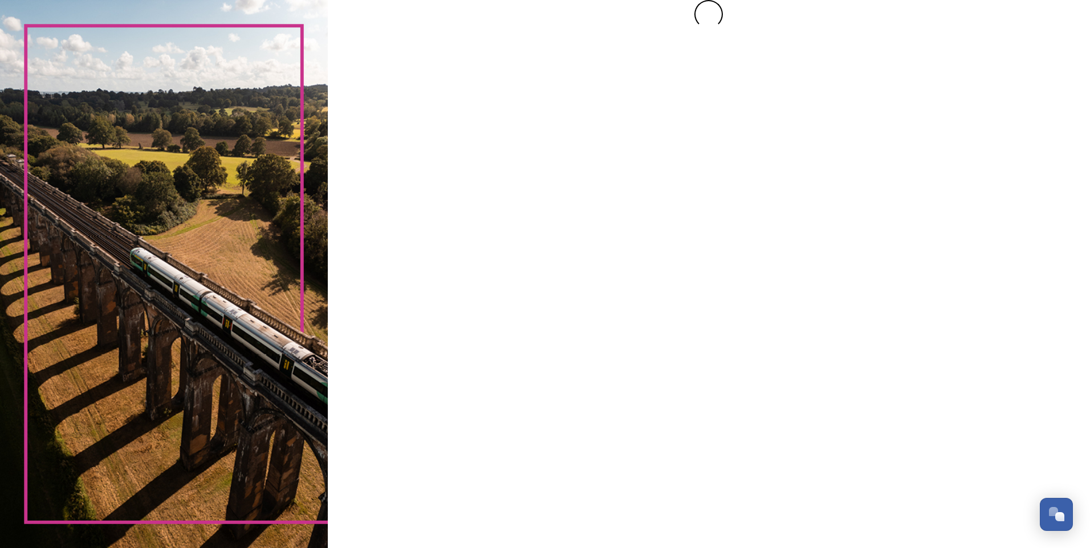
scroll to position [0, 0]
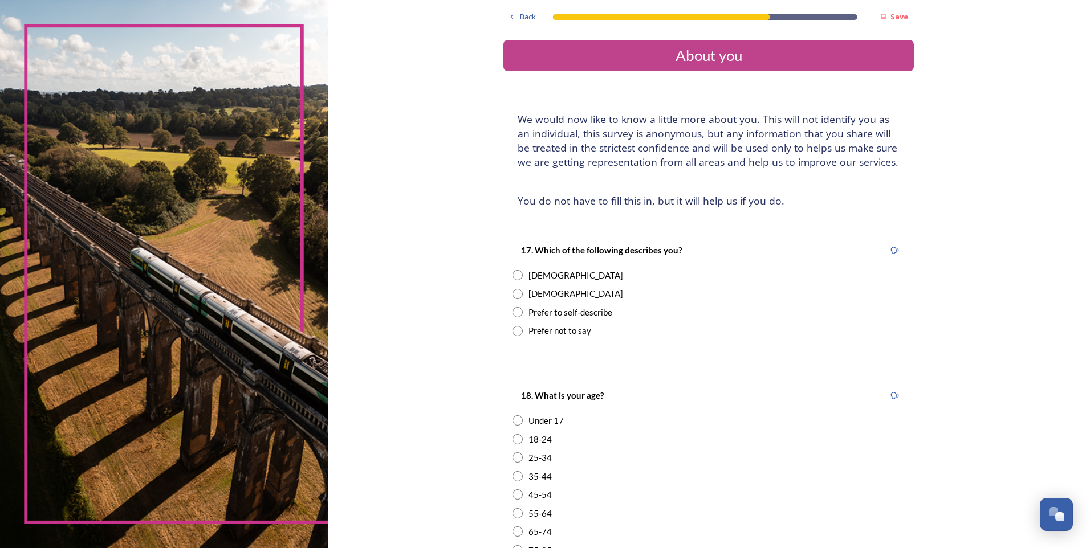
click at [515, 295] on input "radio" at bounding box center [517, 294] width 10 height 10
radio input "true"
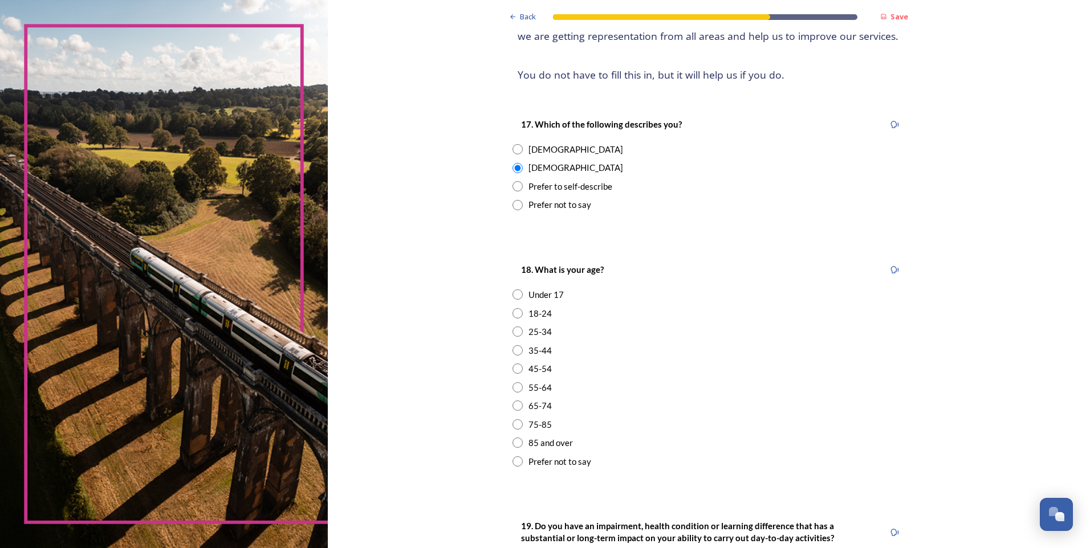
scroll to position [171, 0]
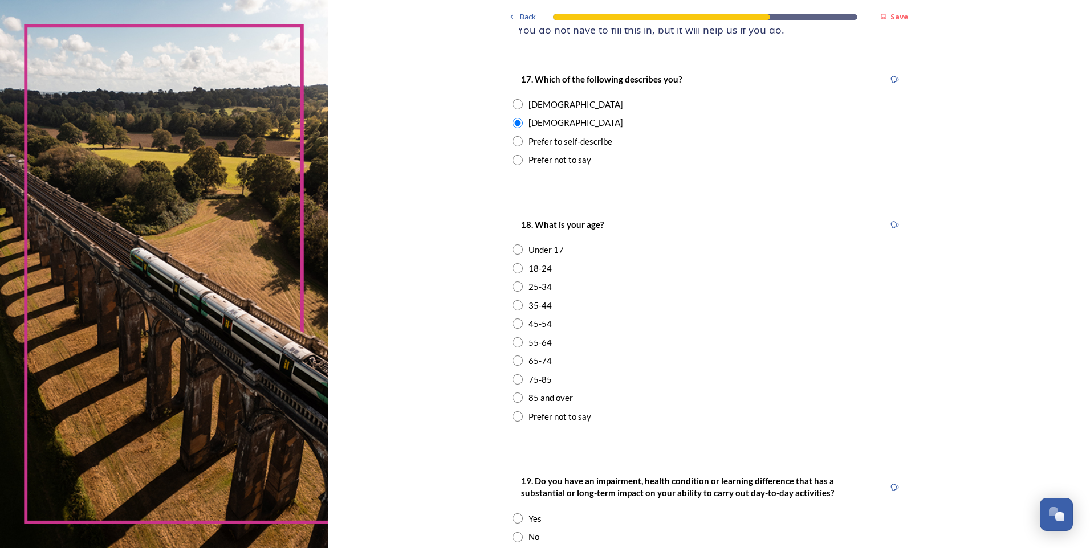
click at [514, 343] on input "radio" at bounding box center [517, 342] width 10 height 10
radio input "true"
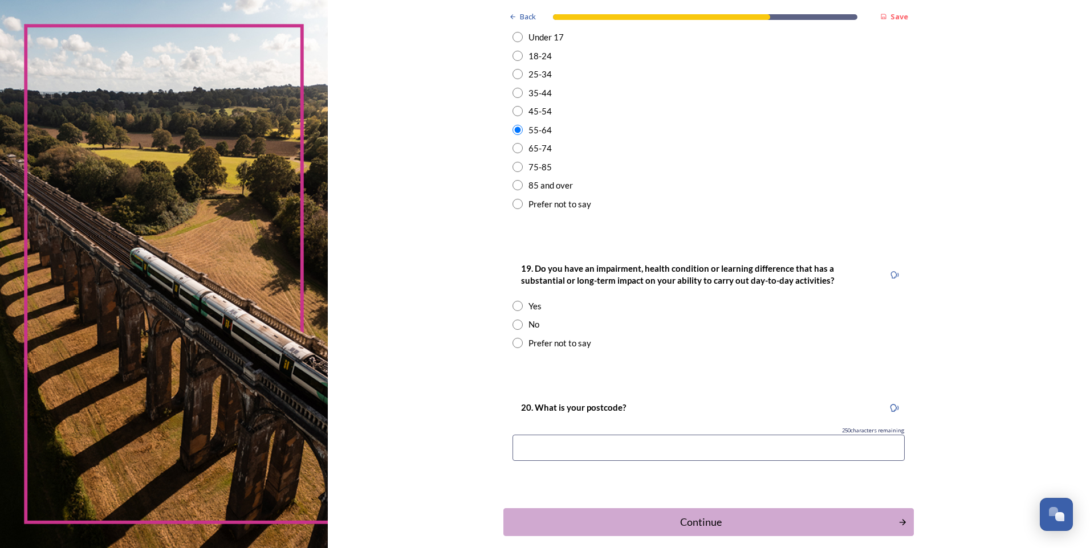
scroll to position [399, 0]
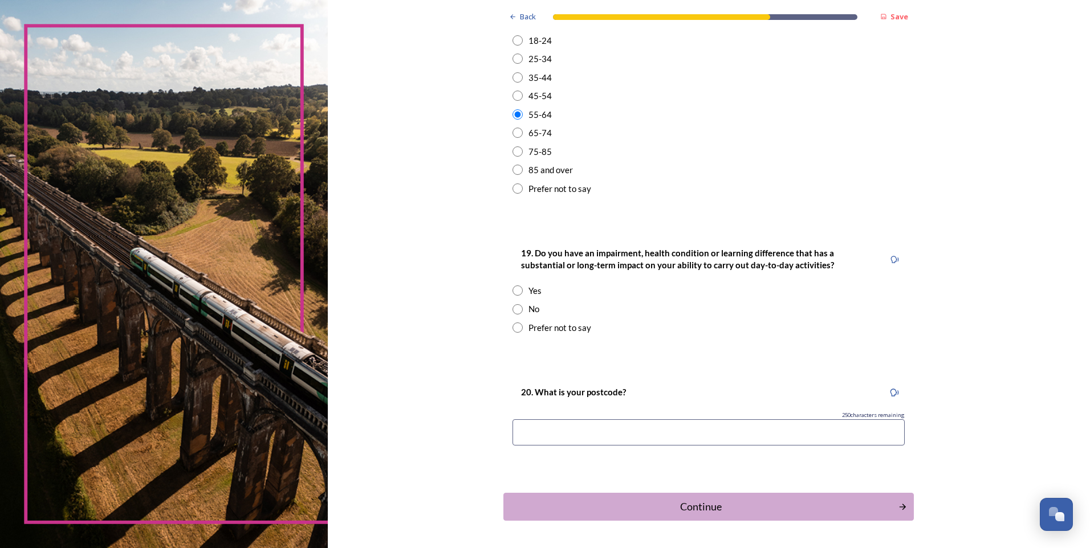
click at [514, 309] on input "radio" at bounding box center [517, 309] width 10 height 10
radio input "true"
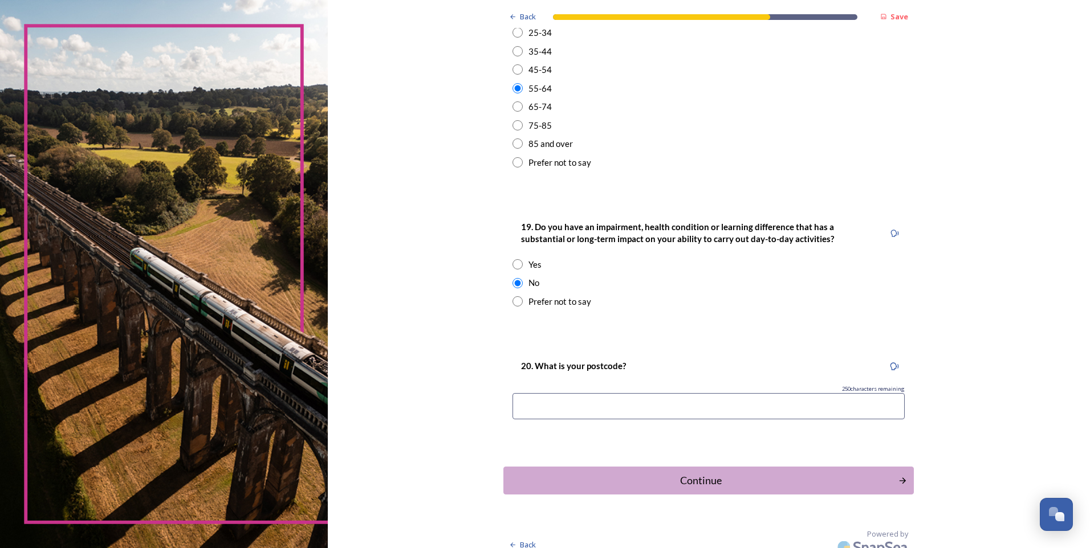
scroll to position [438, 0]
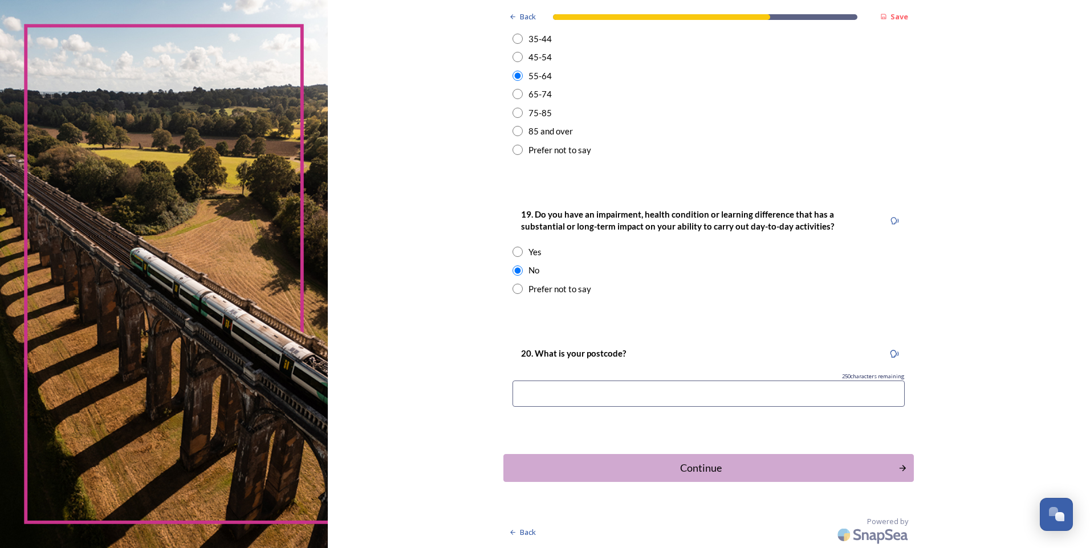
click at [619, 393] on input at bounding box center [708, 394] width 392 height 26
type input "PO196YD"
click at [725, 466] on div "Continue" at bounding box center [701, 468] width 382 height 15
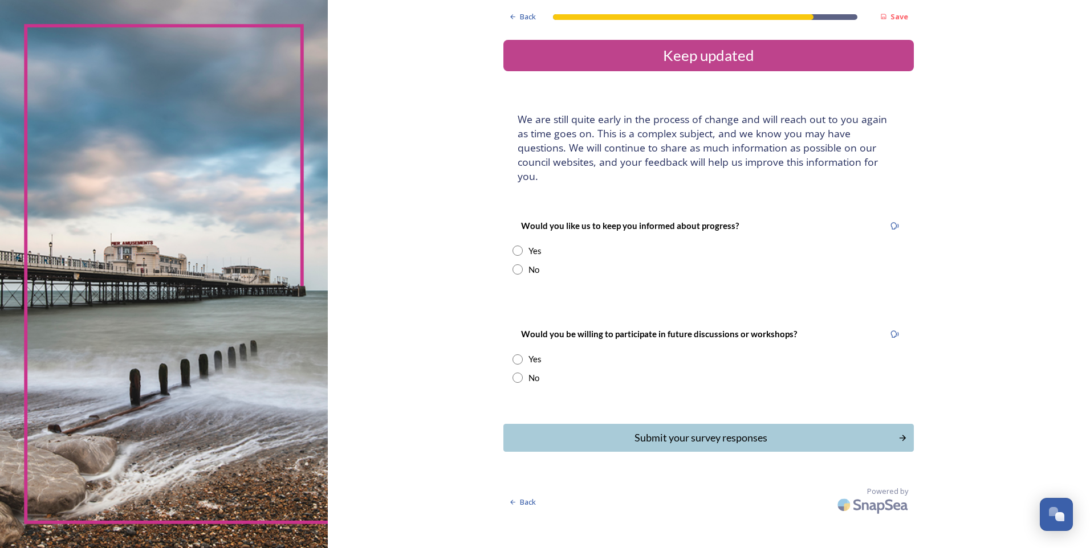
click at [515, 246] on input "radio" at bounding box center [517, 251] width 10 height 10
radio input "true"
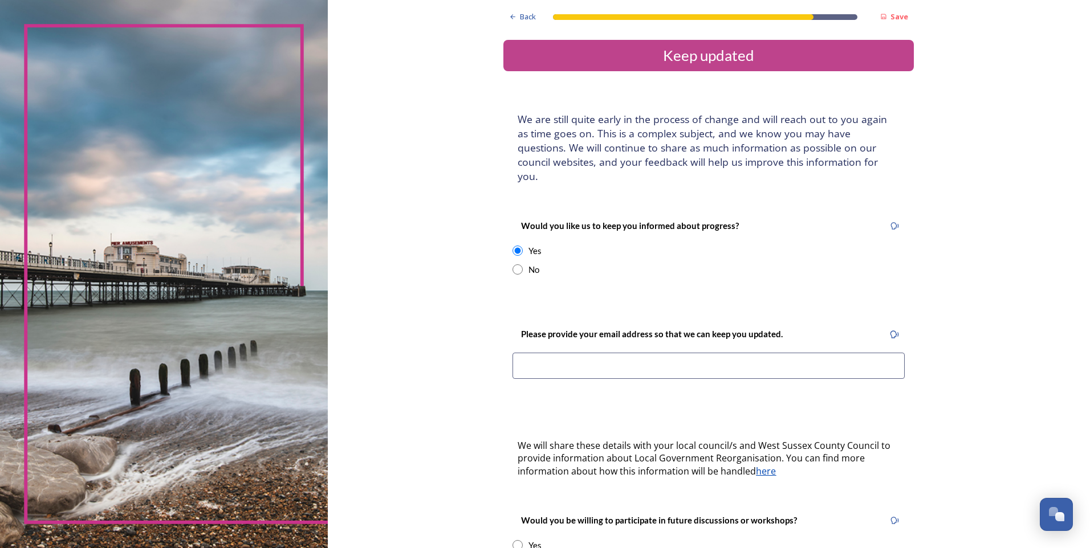
click at [556, 353] on input at bounding box center [708, 366] width 392 height 26
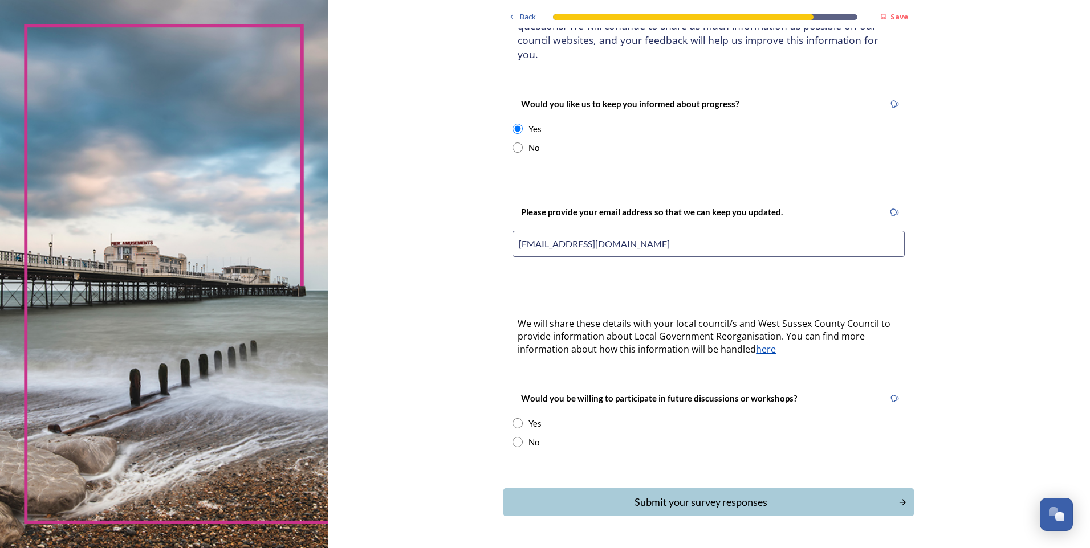
scroll to position [142, 0]
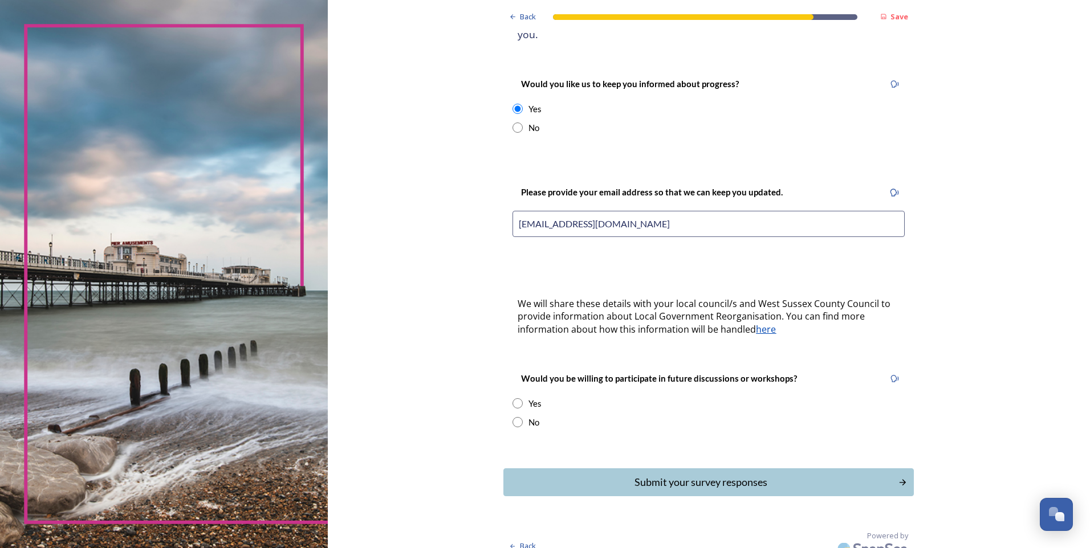
type input "[EMAIL_ADDRESS][DOMAIN_NAME]"
click at [512, 398] on input "radio" at bounding box center [517, 403] width 10 height 10
radio input "true"
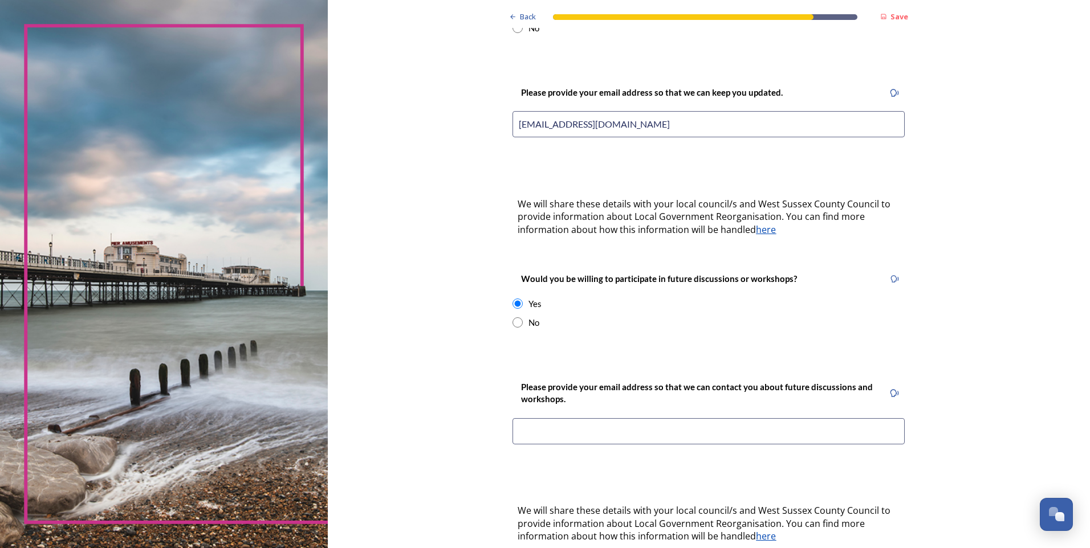
scroll to position [340, 0]
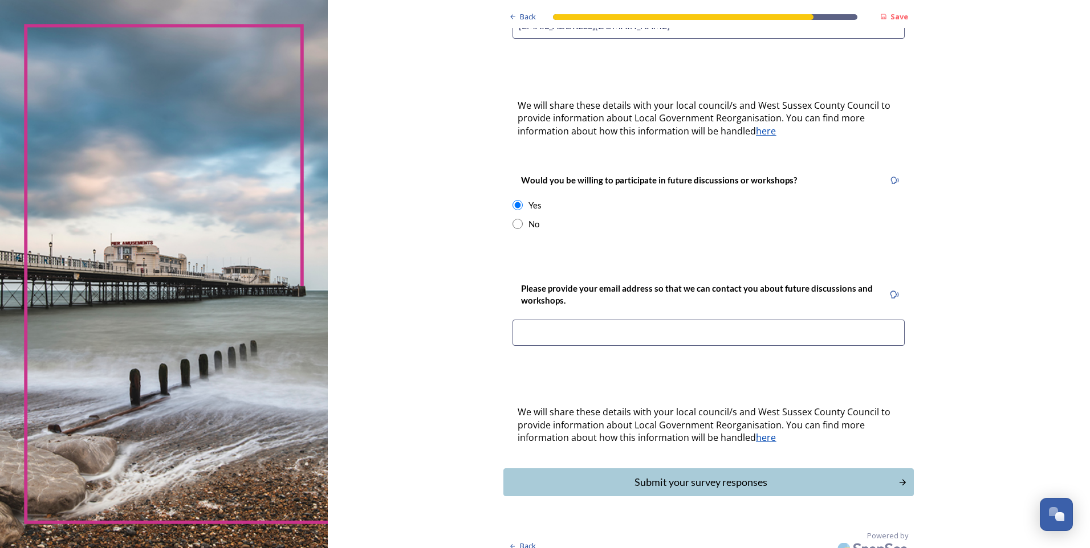
click at [516, 219] on input "radio" at bounding box center [517, 224] width 10 height 10
radio input "true"
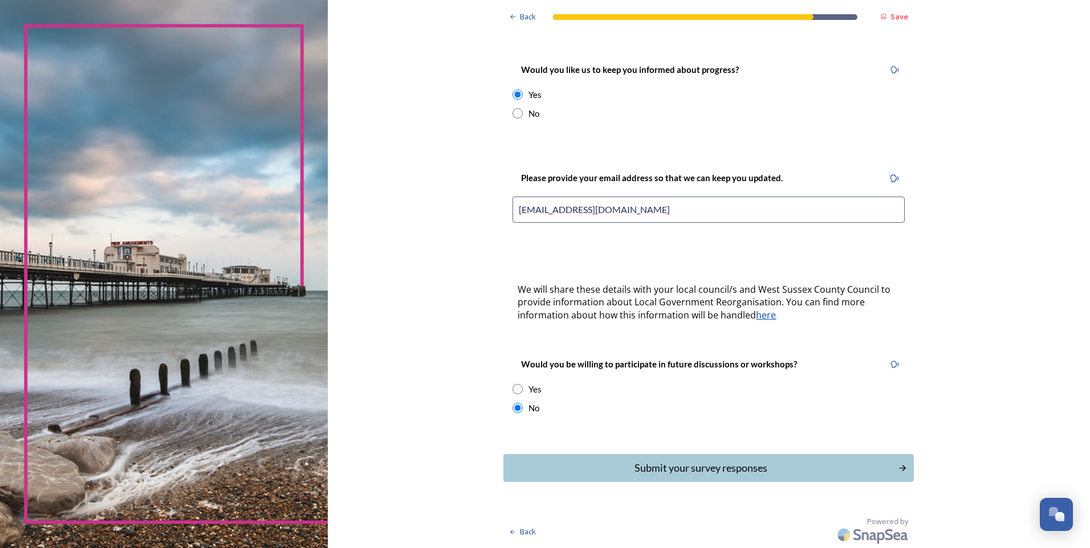
scroll to position [142, 0]
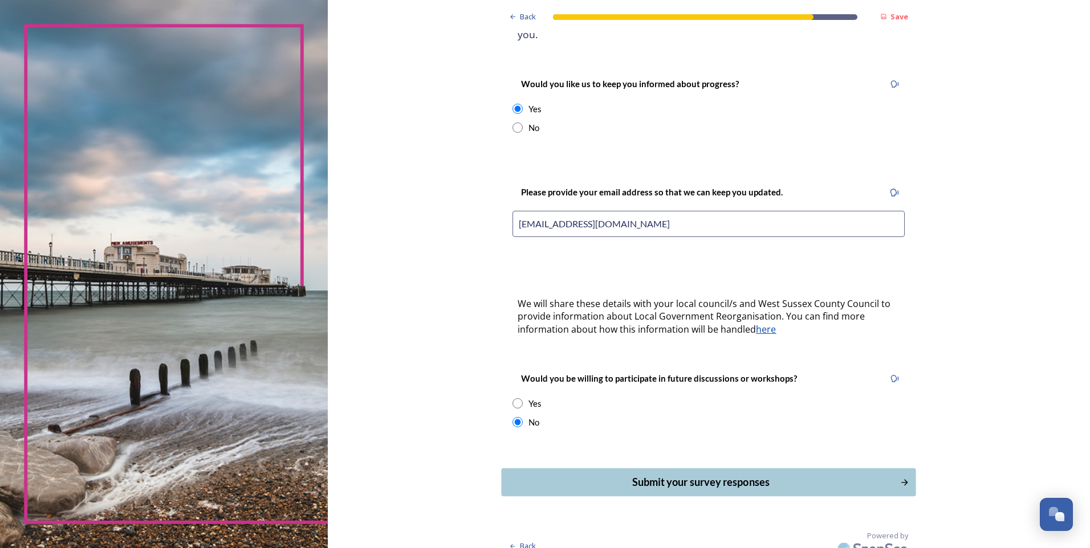
click at [728, 475] on div "Submit your survey responses" at bounding box center [701, 482] width 386 height 15
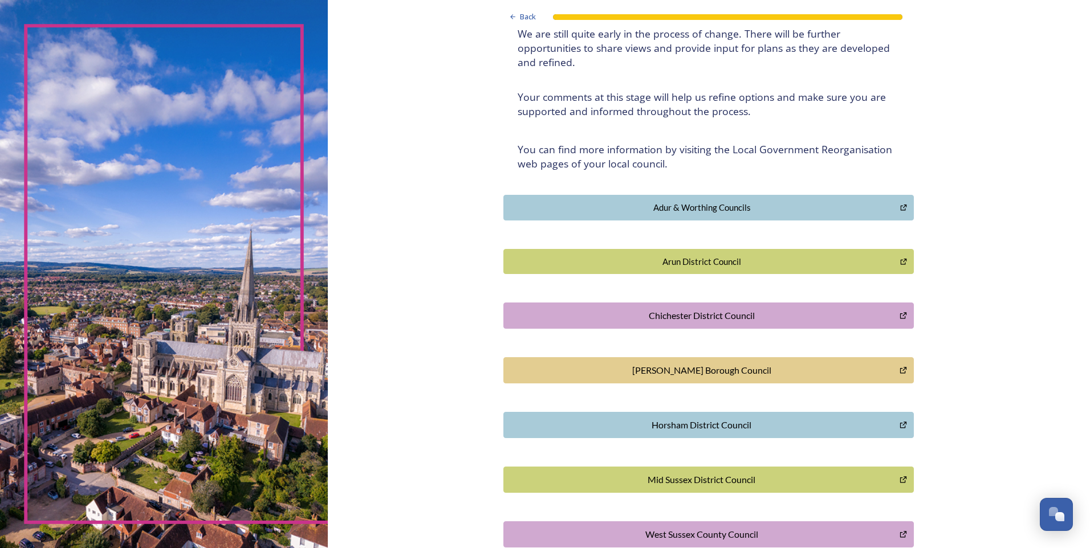
scroll to position [186, 0]
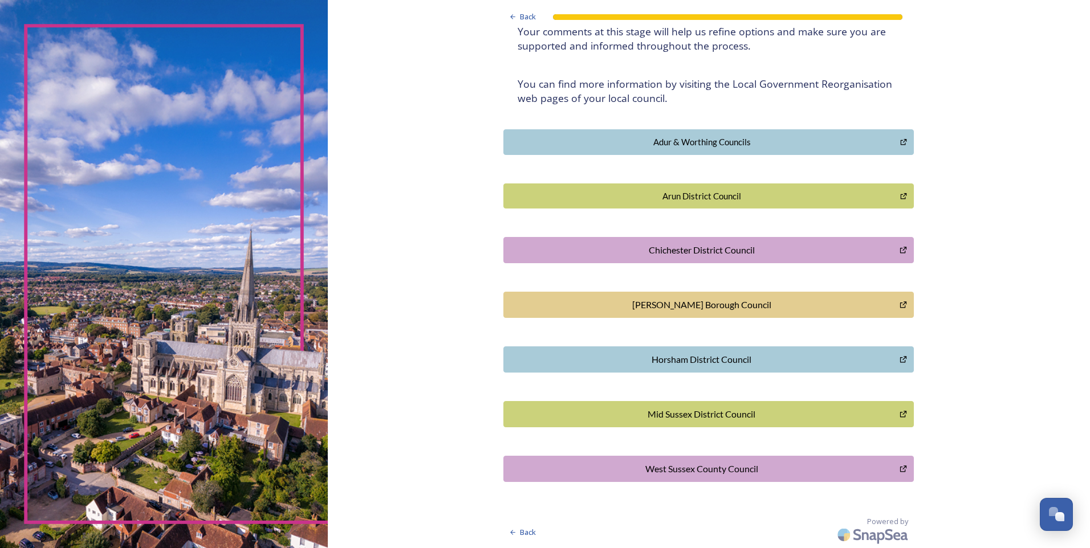
click at [722, 250] on div "Chichester District Council" at bounding box center [702, 250] width 384 height 14
